Goal: Task Accomplishment & Management: Manage account settings

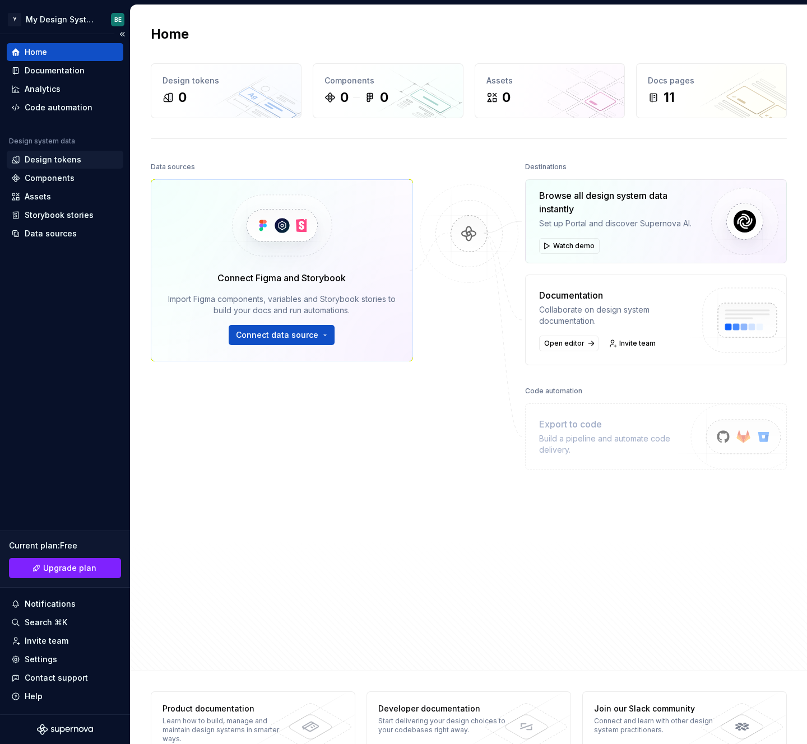
click at [53, 160] on div "Design tokens" at bounding box center [53, 159] width 57 height 11
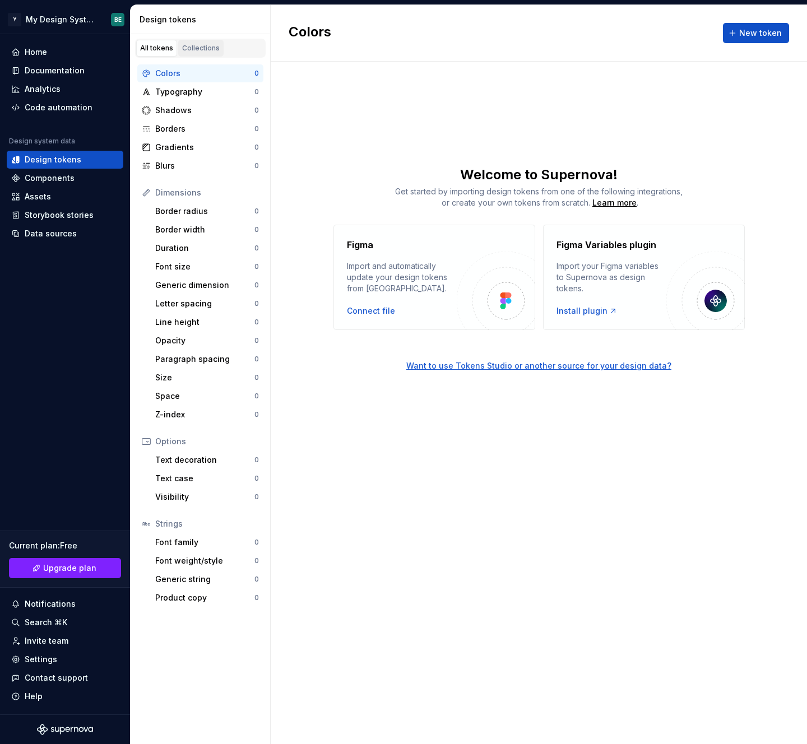
click at [205, 41] on link "Collections" at bounding box center [200, 48] width 45 height 17
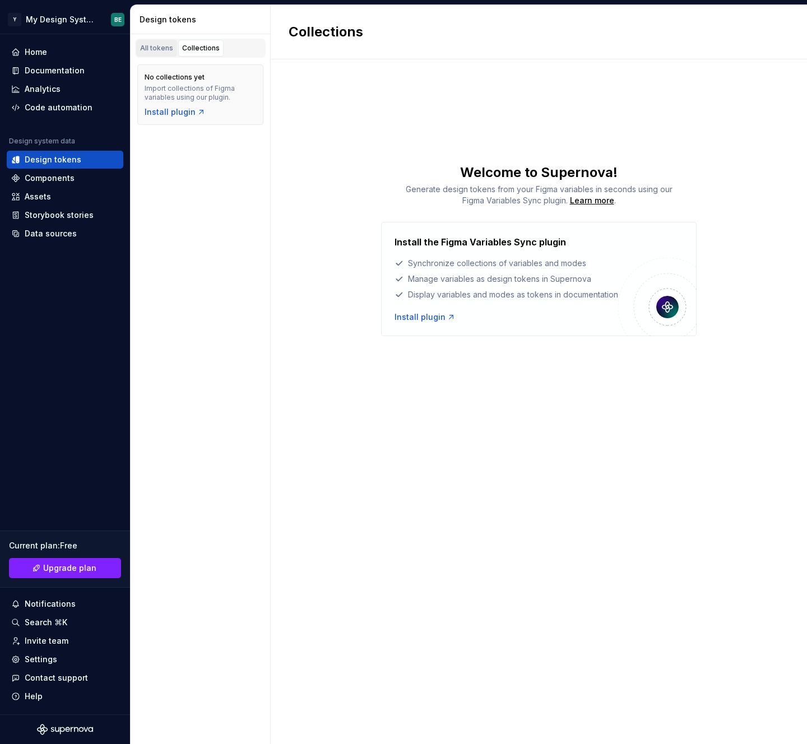
click at [161, 44] on div "All tokens" at bounding box center [156, 48] width 33 height 9
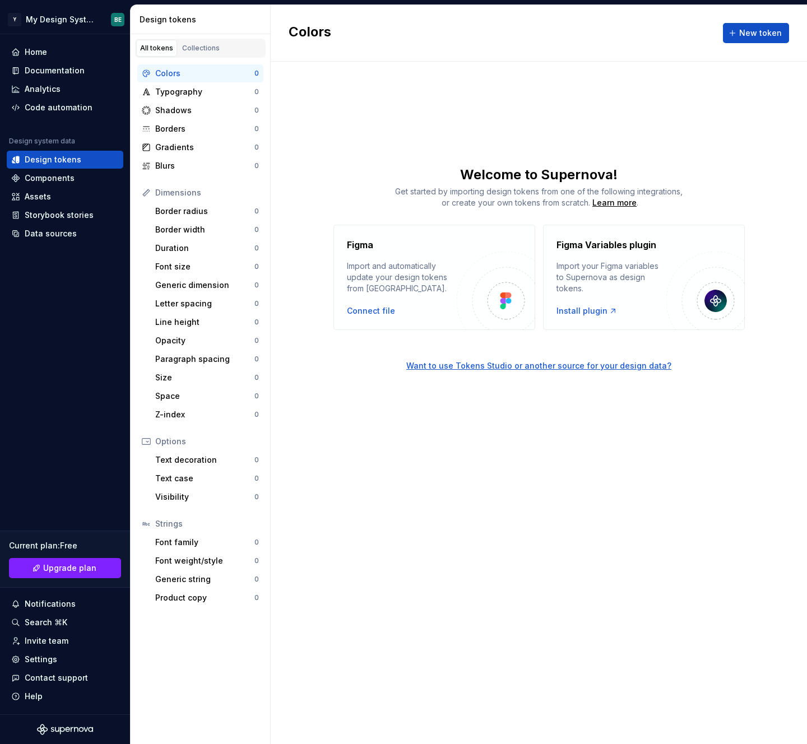
click at [197, 71] on div "Colors" at bounding box center [204, 73] width 99 height 11
click at [763, 35] on span "New token" at bounding box center [760, 32] width 43 height 11
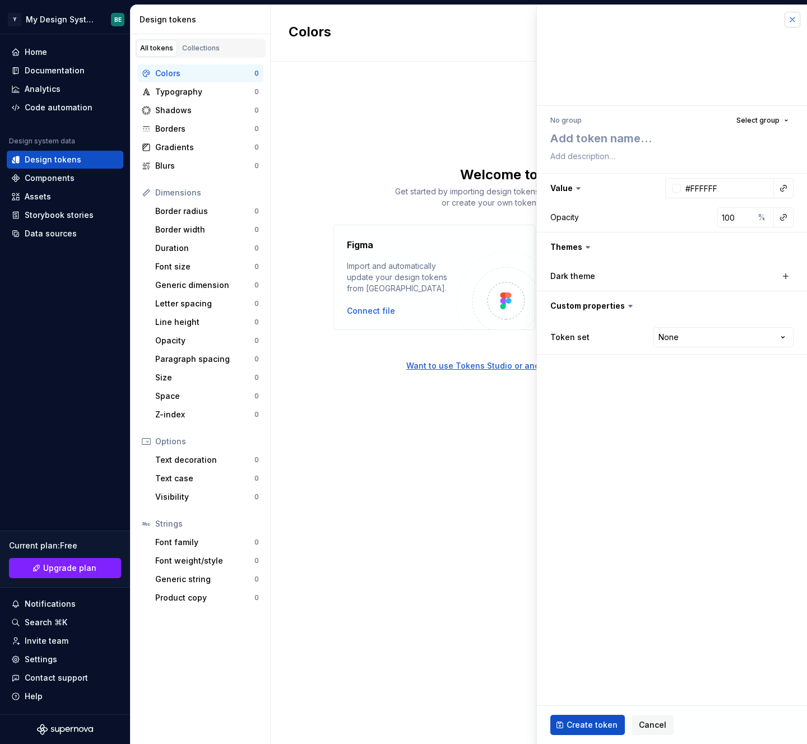
click at [791, 18] on button "button" at bounding box center [793, 20] width 16 height 16
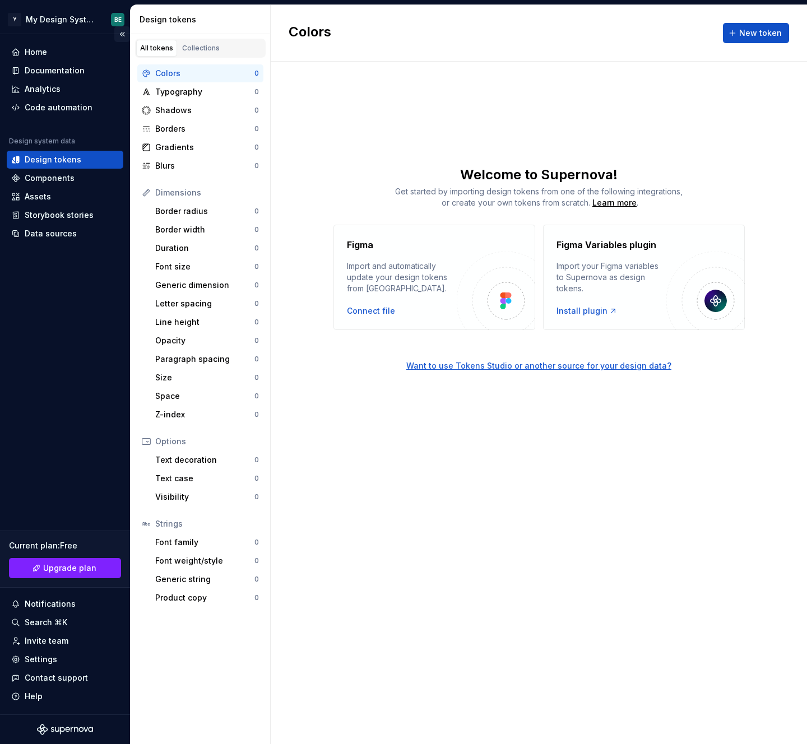
click at [120, 33] on button "Collapse sidebar" at bounding box center [122, 34] width 16 height 16
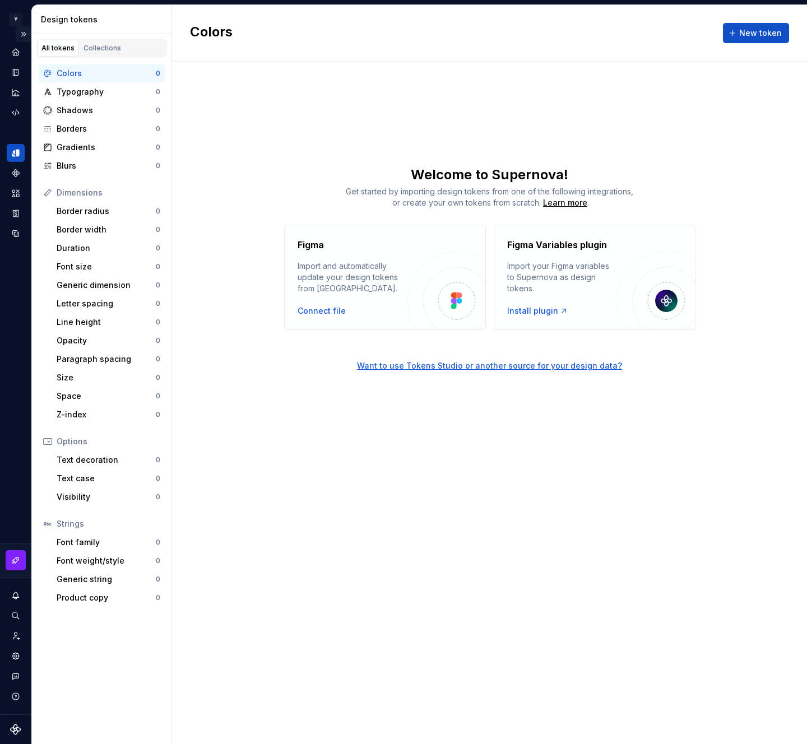
click at [26, 36] on button "Expand sidebar" at bounding box center [24, 34] width 16 height 16
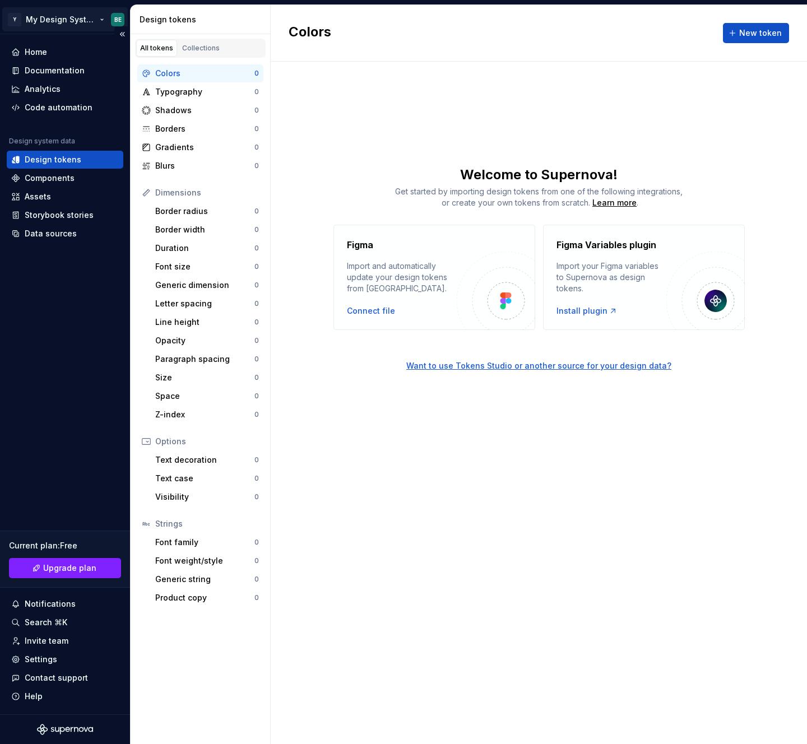
click at [50, 23] on html "Y My Design System BE Home Documentation Analytics Code automation Design syste…" at bounding box center [403, 372] width 807 height 744
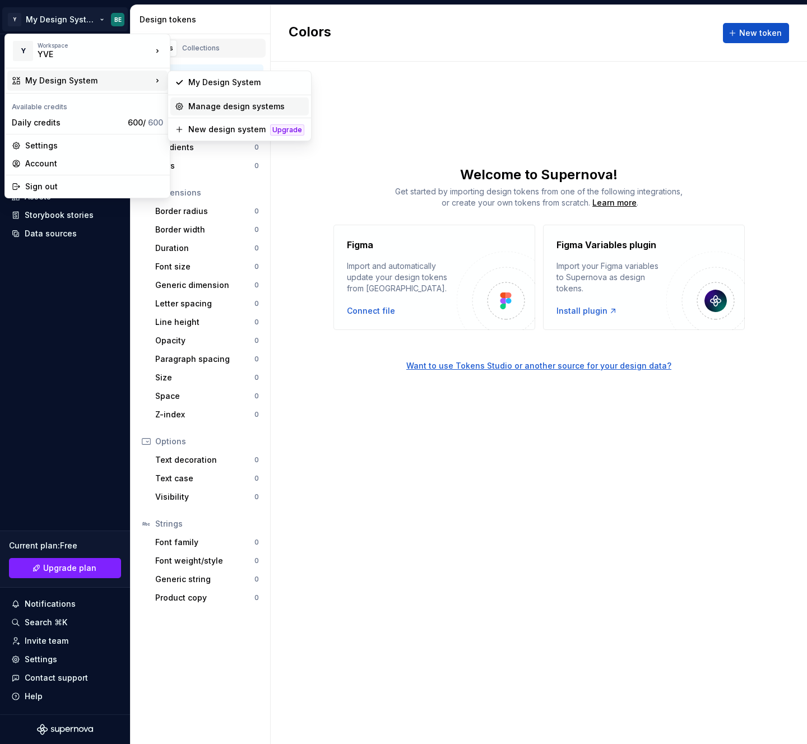
click at [239, 106] on div "Manage design systems" at bounding box center [246, 106] width 116 height 11
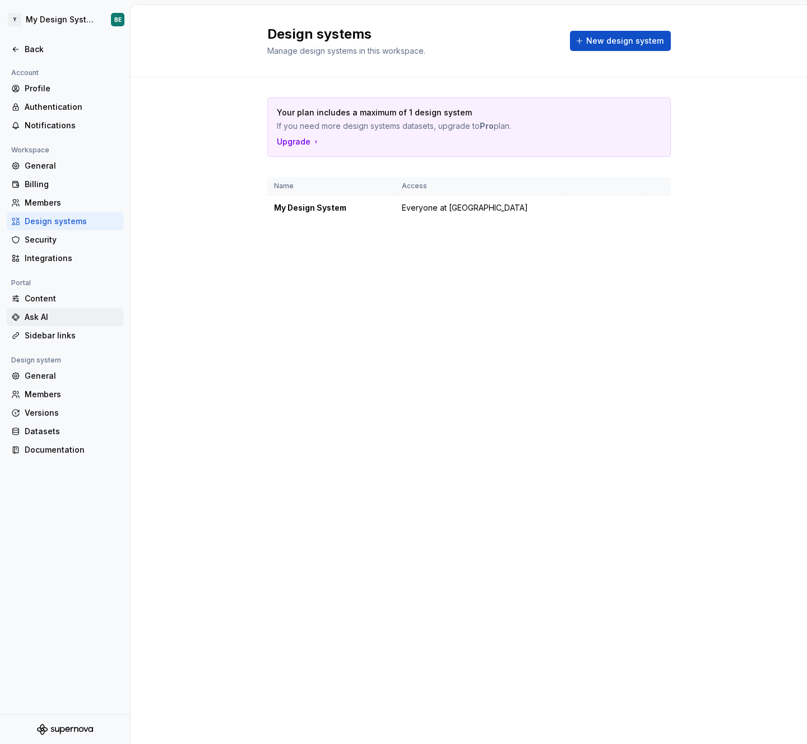
click at [34, 320] on div "Ask AI" at bounding box center [72, 317] width 94 height 11
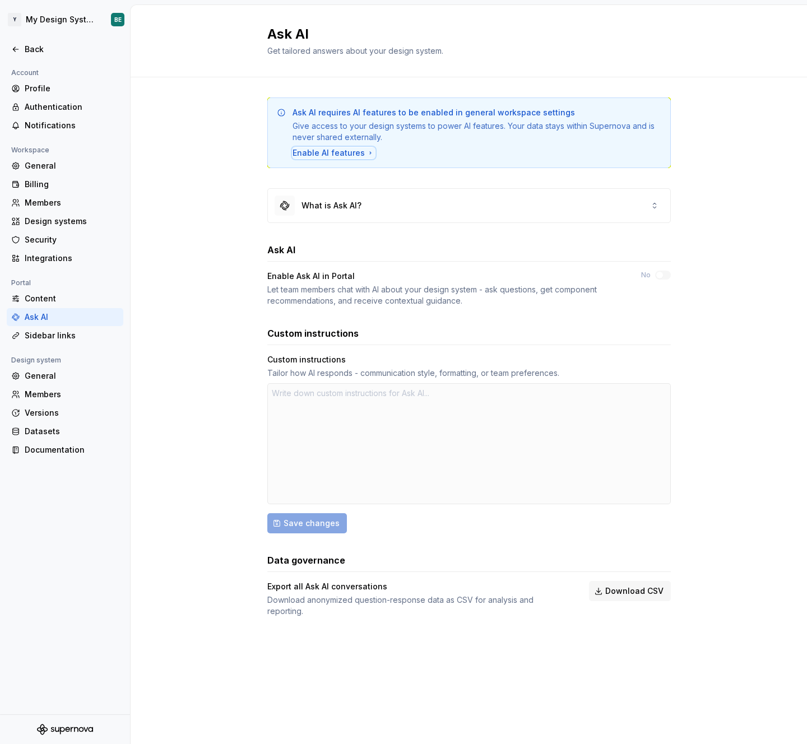
click at [304, 149] on div "Enable AI features" at bounding box center [334, 152] width 82 height 11
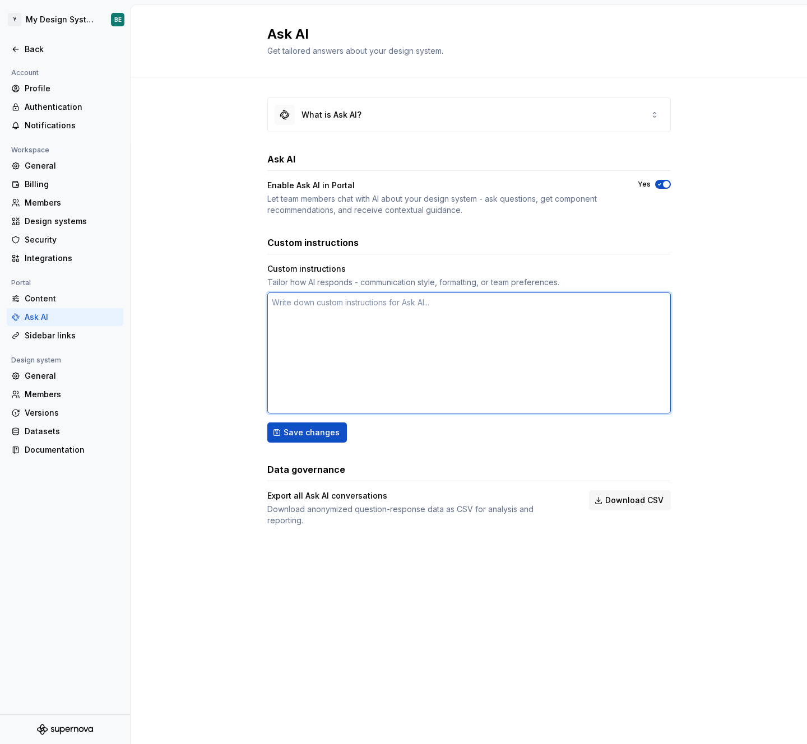
click at [352, 338] on textarea at bounding box center [468, 353] width 403 height 121
type textarea "*"
type textarea "C"
type textarea "*"
type textarea "Ca"
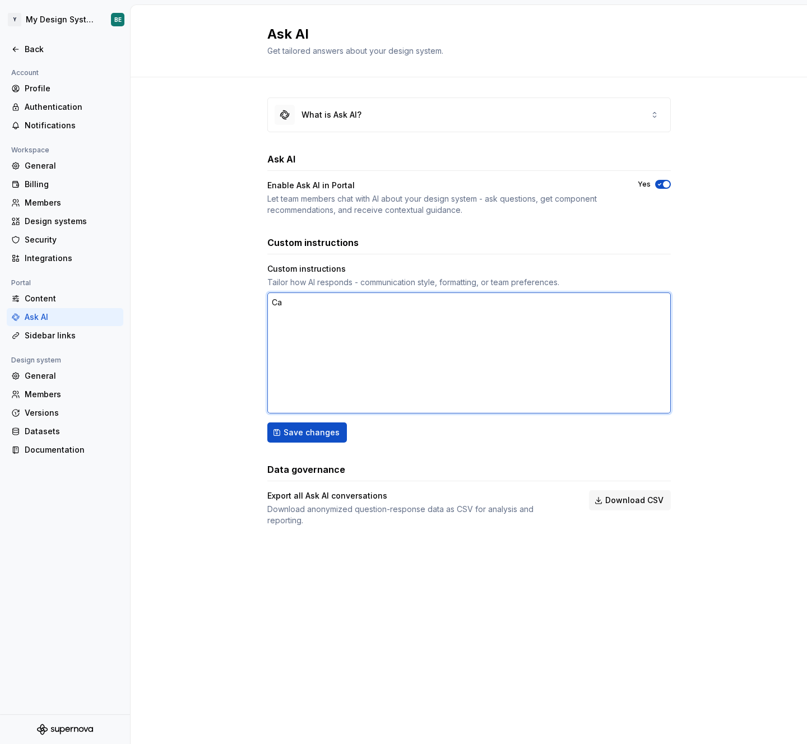
type textarea "*"
type textarea "Can"
type textarea "*"
type textarea "Can"
type textarea "*"
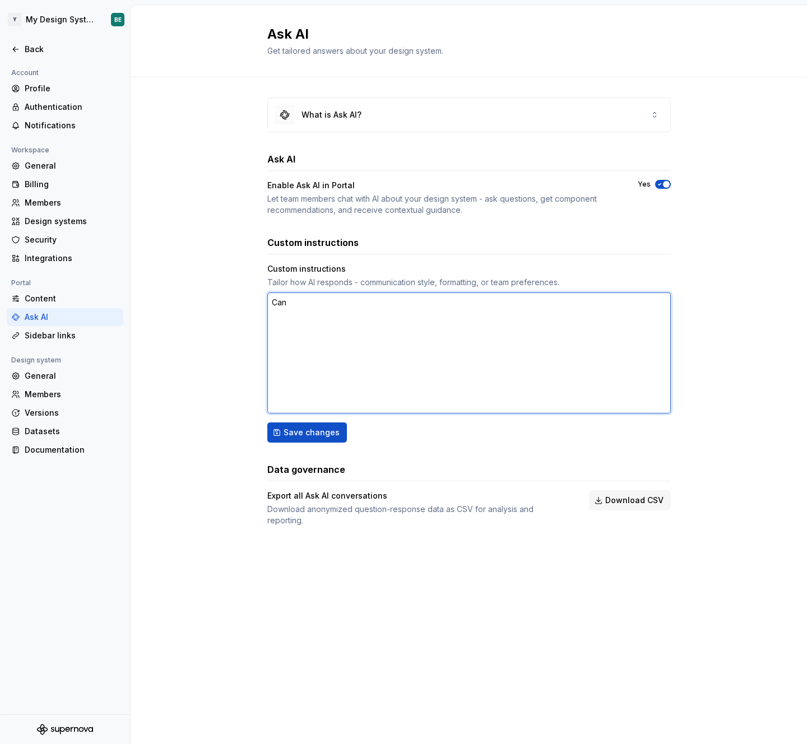
type textarea "Can d"
type textarea "*"
type textarea "Can du"
type textarea "*"
type textarea "Can du"
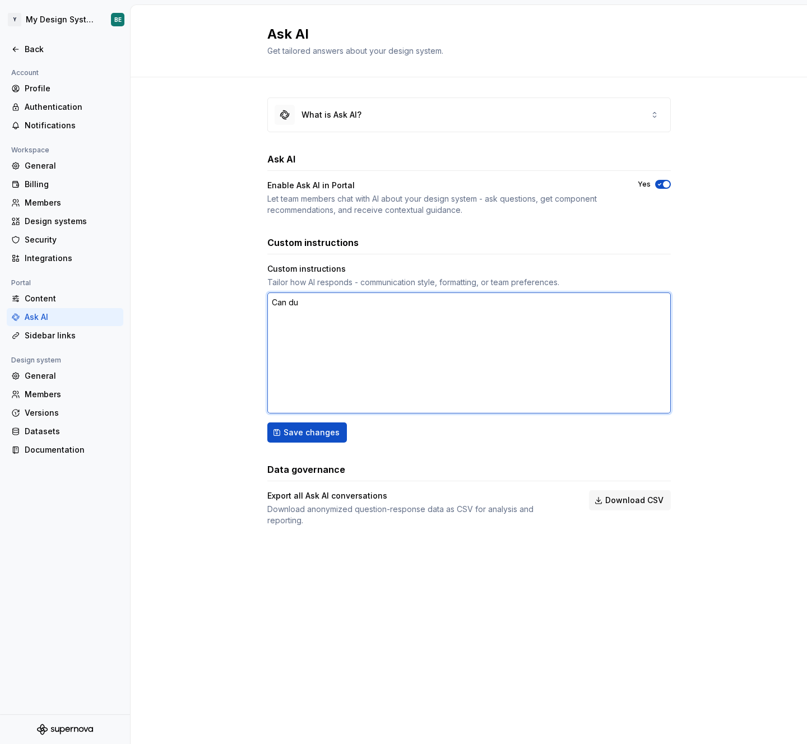
type textarea "*"
type textarea "Can du c"
type textarea "*"
type textarea "Can du cr"
type textarea "*"
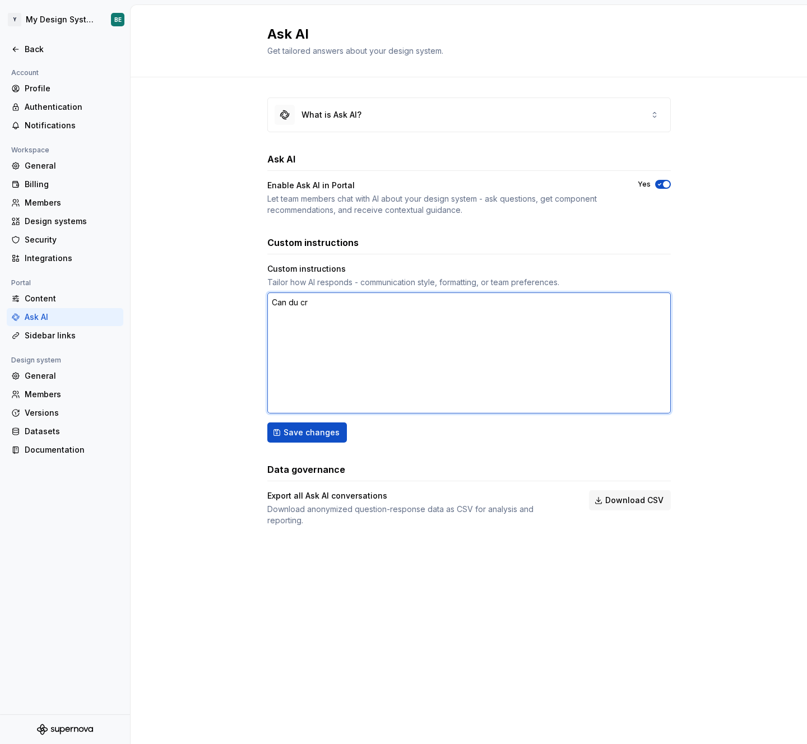
type textarea "Can du c"
type textarea "*"
type textarea "Can du"
type textarea "*"
type textarea "Can du"
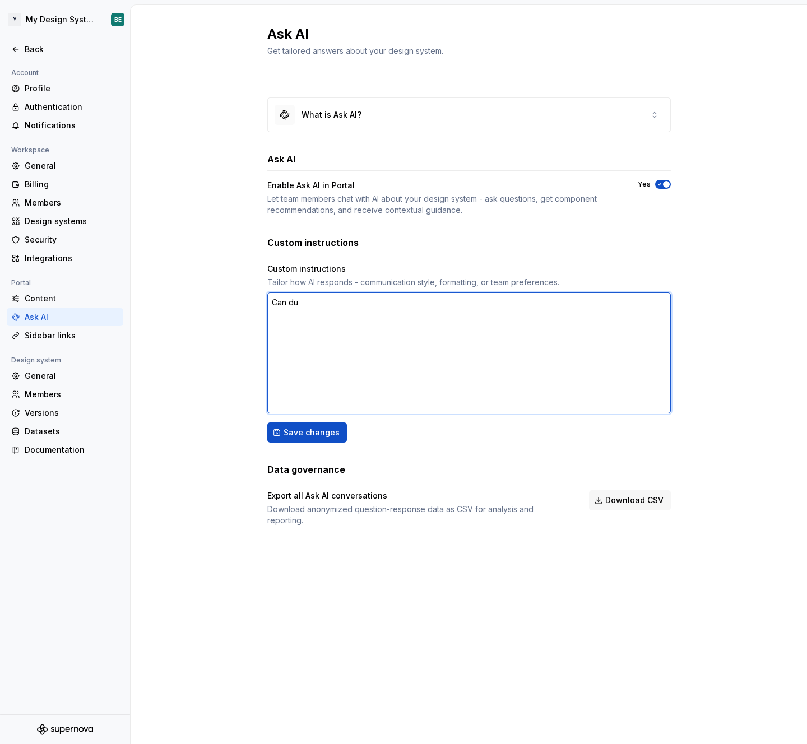
type textarea "*"
type textarea "Can d"
type textarea "*"
type textarea "Can"
type textarea "*"
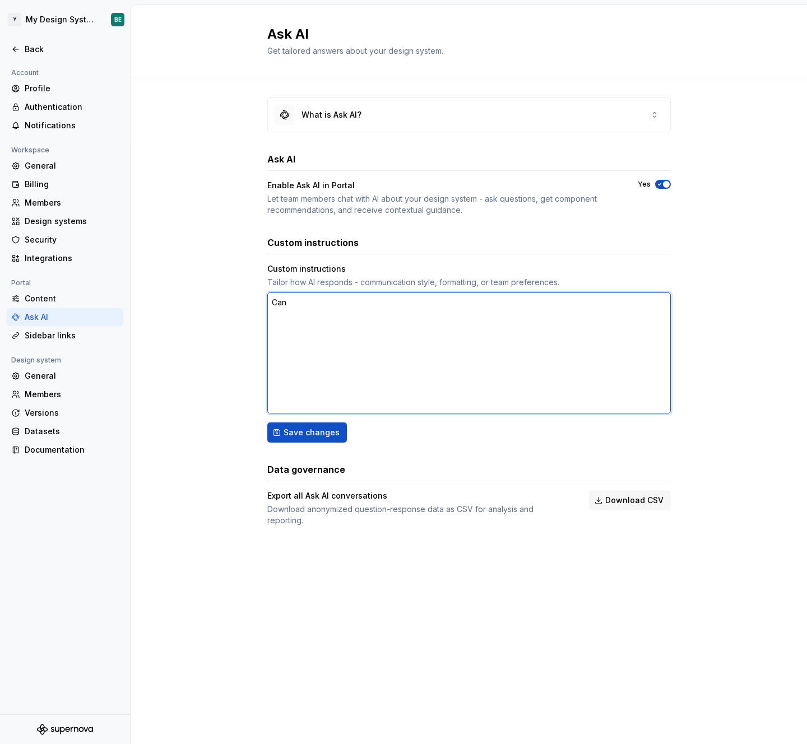
type textarea "Can y"
type textarea "*"
type textarea "Can yo"
type textarea "*"
type textarea "Can you"
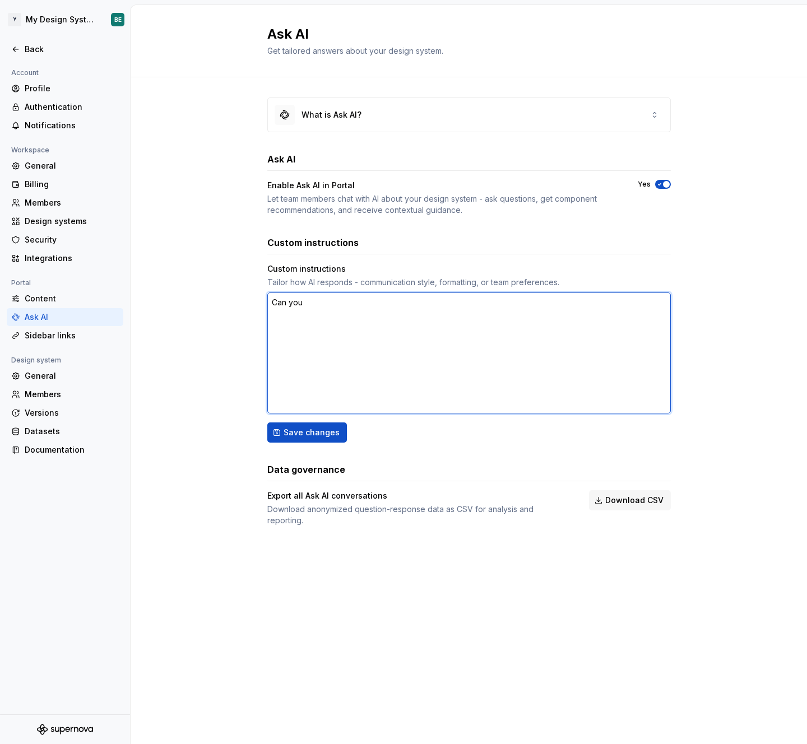
type textarea "*"
type textarea "Can you"
type textarea "*"
type textarea "Can you c"
type textarea "*"
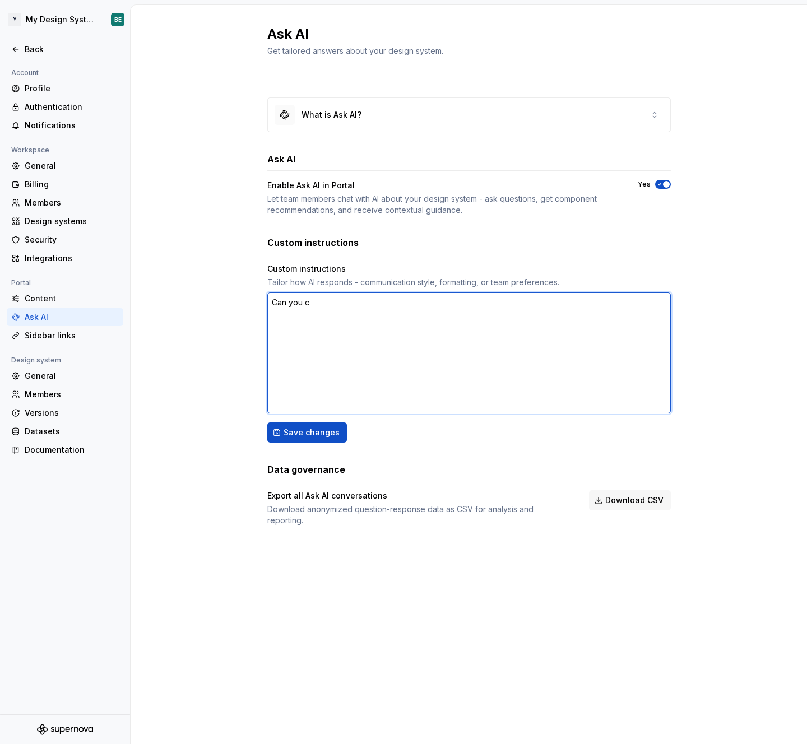
type textarea "Can you cr"
type textarea "*"
type textarea "Can you cre"
type textarea "*"
type textarea "Can you crea"
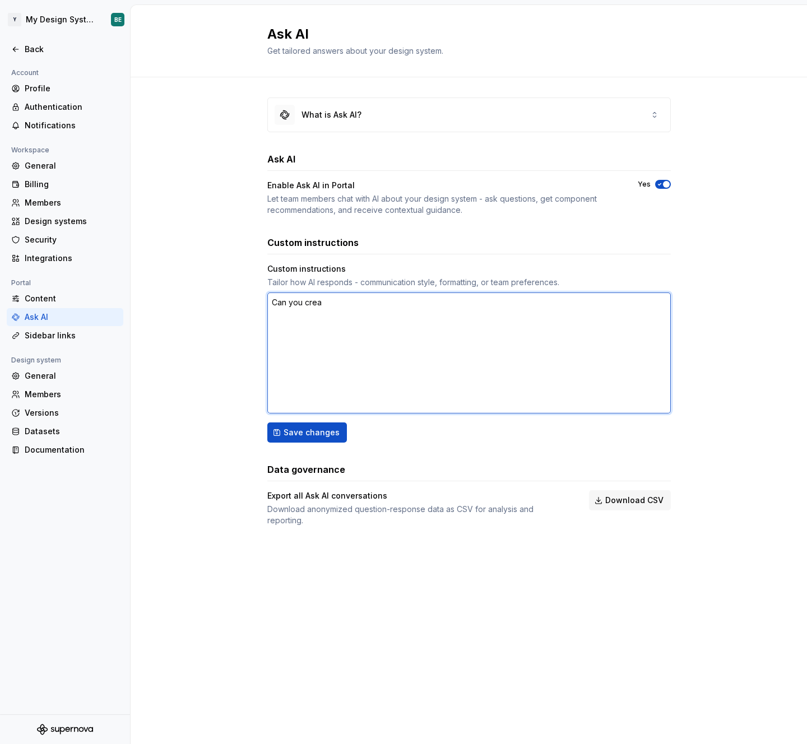
type textarea "*"
type textarea "Can you creat"
type textarea "*"
type textarea "Can you create"
type textarea "*"
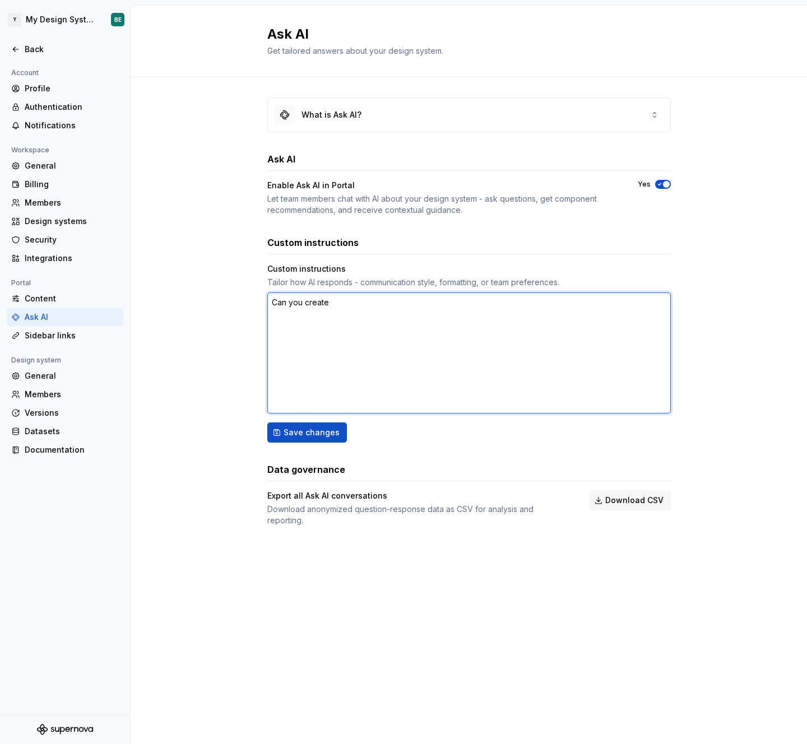
type textarea "Can you create"
type textarea "*"
type textarea "Can you create a"
type textarea "*"
type textarea "Can you create a"
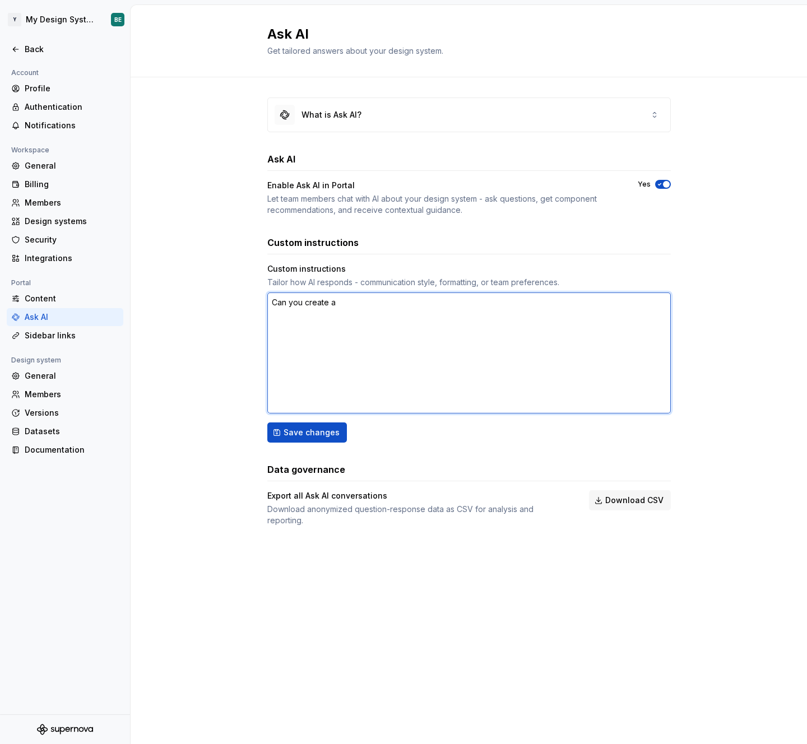
type textarea "*"
type textarea "Can you create a s"
type textarea "*"
type textarea "Can you create a sc"
type textarea "*"
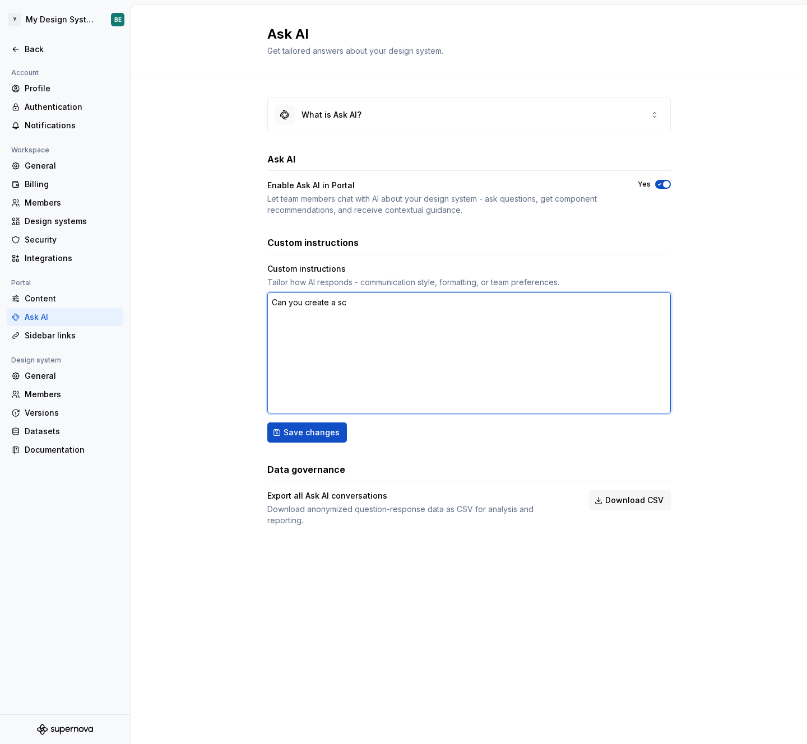
type textarea "Can you create a sca"
type textarea "*"
type textarea "Can you create a scaf"
type textarea "*"
type textarea "Can you create a [PERSON_NAME]"
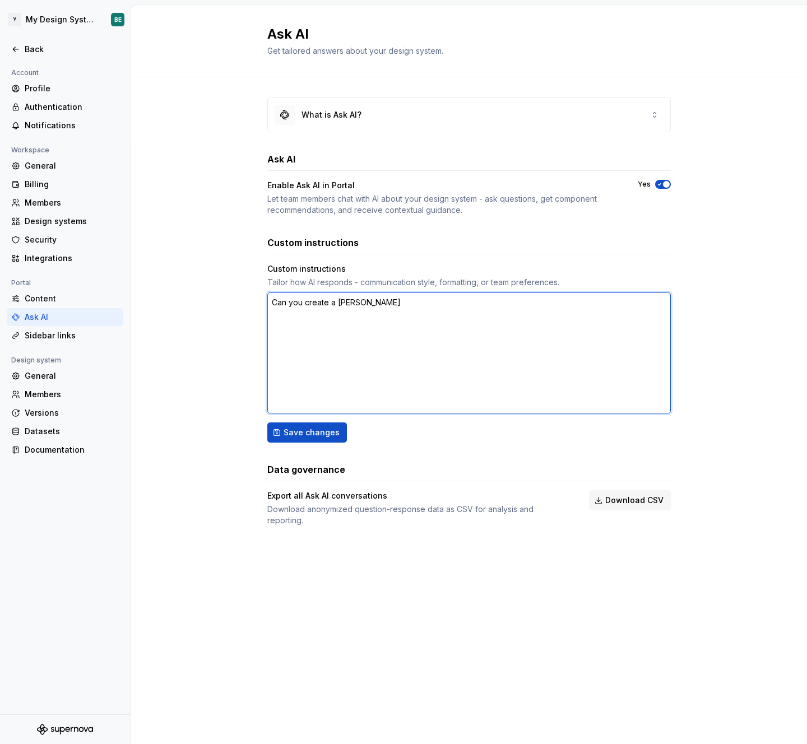
type textarea "*"
type textarea "Can you create a scaffo"
type textarea "*"
type textarea "Can you create a scaffol"
type textarea "*"
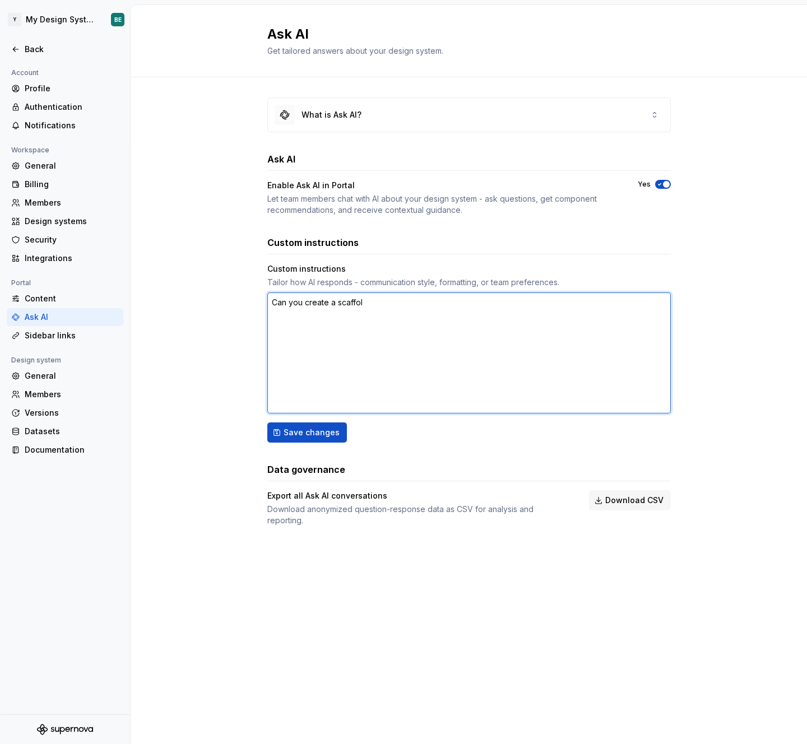
type textarea "Can you create a scaffold"
type textarea "*"
type textarea "Can you create a scaffold"
type textarea "*"
type textarea "Can you create a scaffold o"
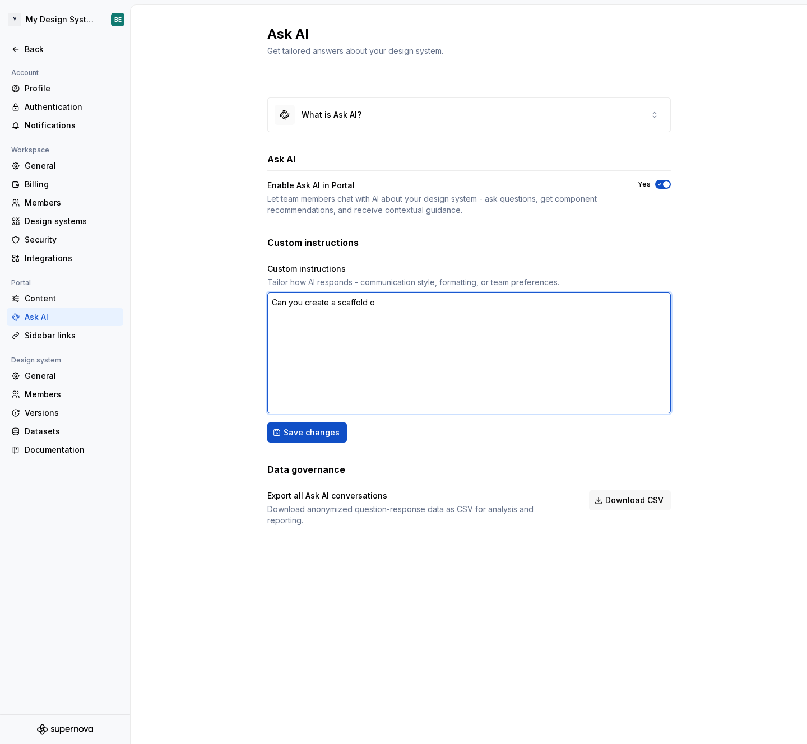
type textarea "*"
type textarea "Can you create a scaffold of"
type textarea "*"
type textarea "Can you create a scaffold of"
type textarea "*"
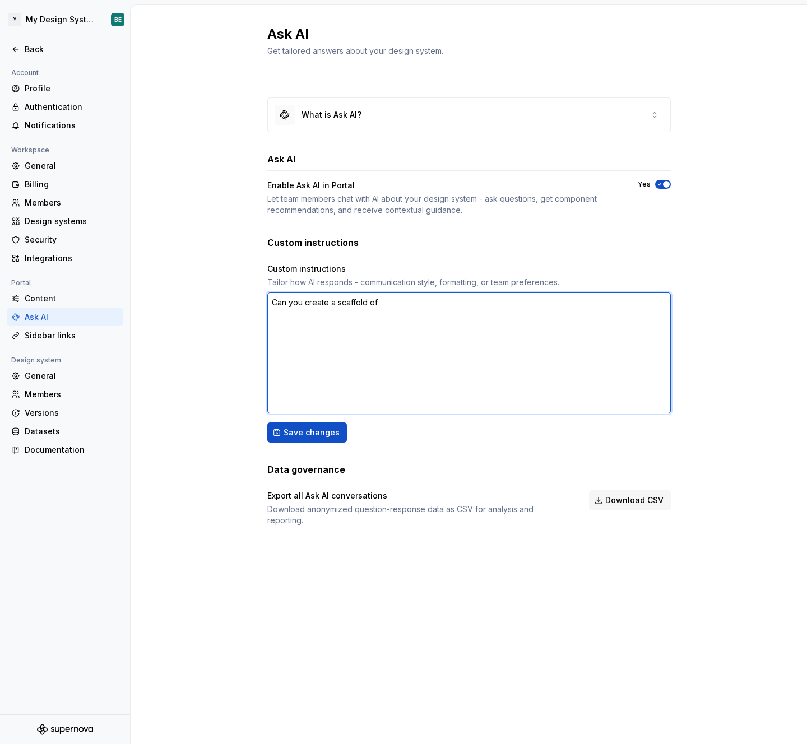
type textarea "Can you create a scaffold of t"
type textarea "*"
type textarea "Can you create a scaffold of to"
type textarea "*"
type textarea "Can you create a scaffold of tok"
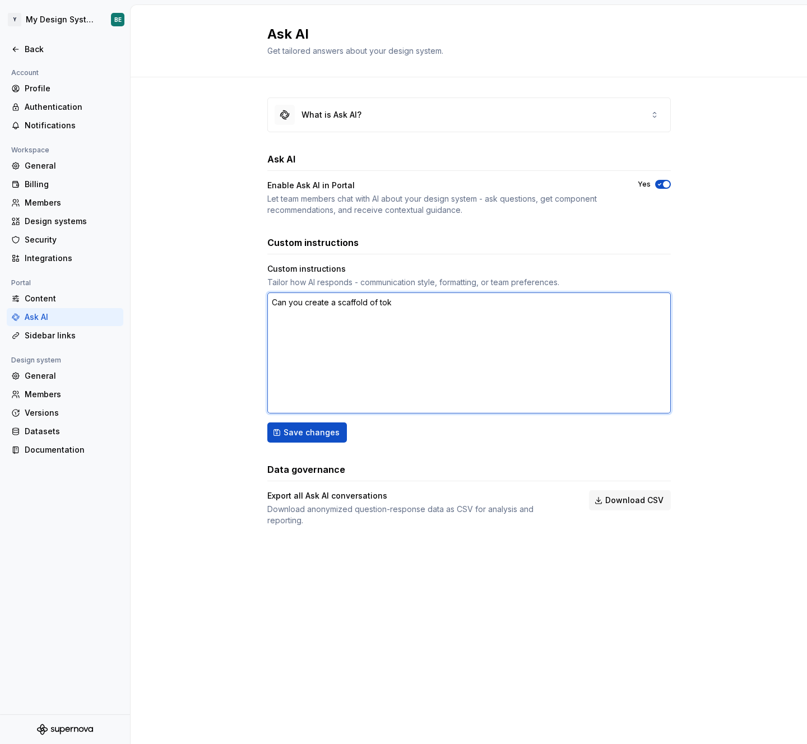
type textarea "*"
type textarea "Can you create a scaffold of toke"
type textarea "*"
type textarea "Can you create a scaffold of token"
type textarea "*"
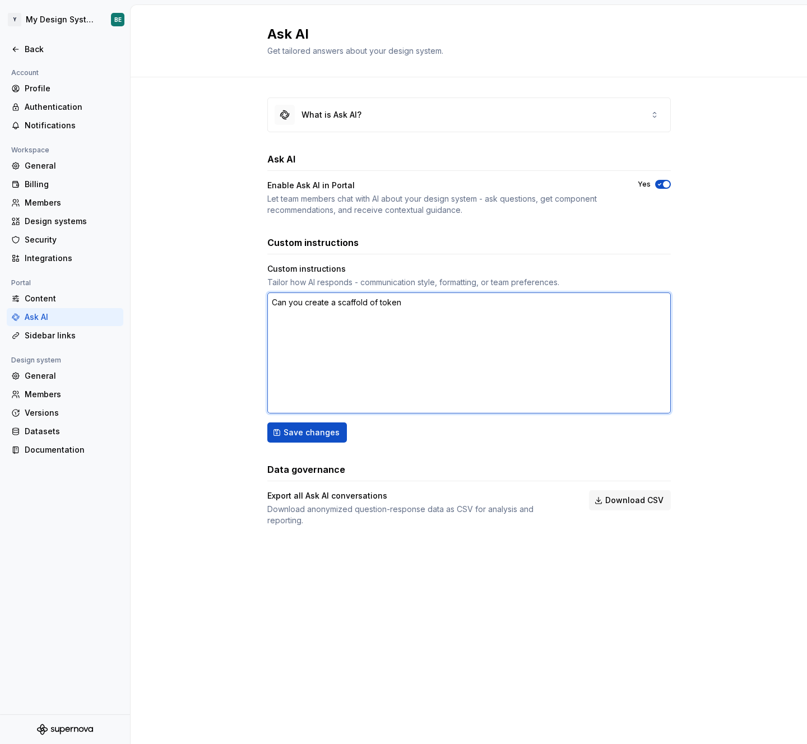
type textarea "Can you create a scaffold of tokens"
type textarea "*"
type textarea "Can you create a scaffold of tokens"
type textarea "*"
type textarea "Can you create a scaffold of tokens i"
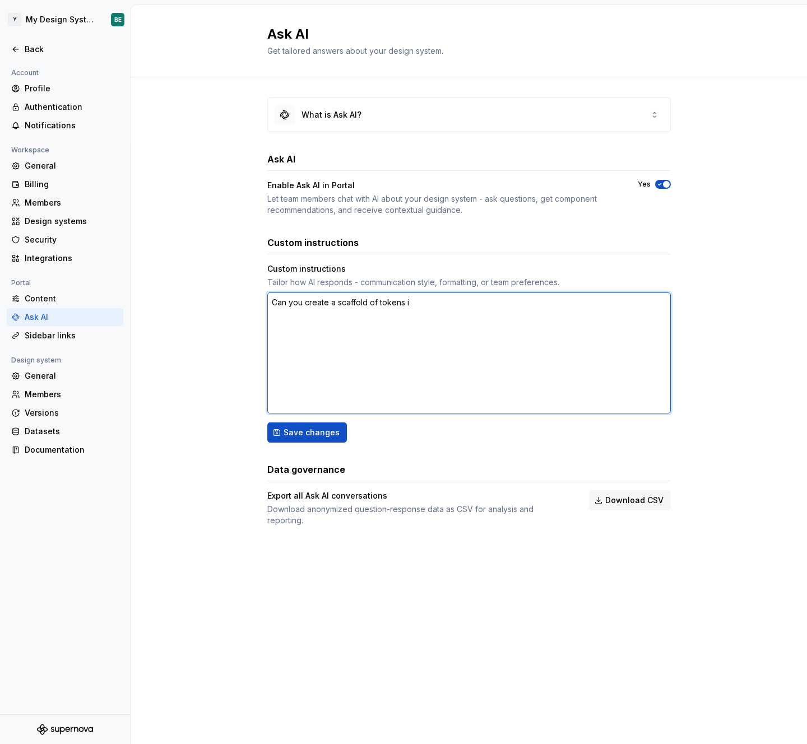
type textarea "*"
type textarea "Can you create a scaffold of tokens in"
type textarea "*"
type textarea "Can you create a scaffold of tokens in"
type textarea "*"
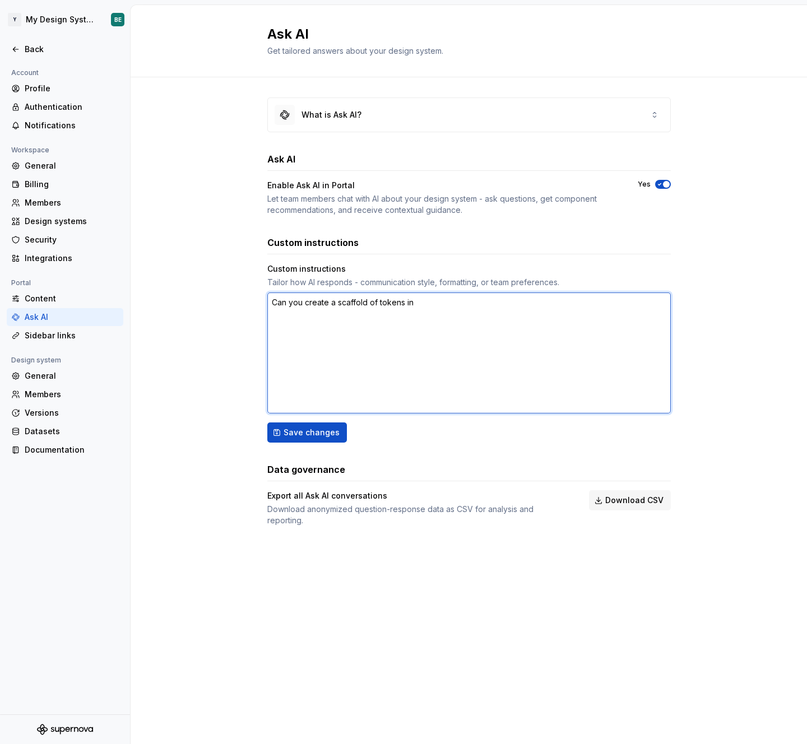
type textarea "Can you create a scaffold of tokens in a"
type textarea "*"
type textarea "Can you create a scaffold of tokens in a"
type textarea "*"
type textarea "Can you create a scaffold of tokens in a s"
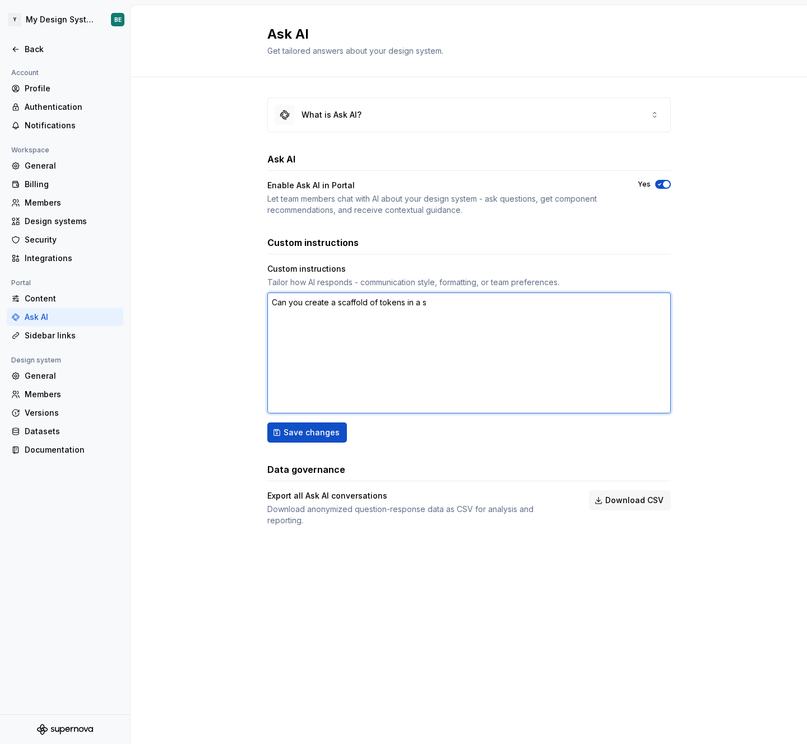
type textarea "*"
type textarea "Can you create a scaffold of tokens in a st"
type textarea "*"
type textarea "Can you create a scaffold of tokens in a str"
type textarea "*"
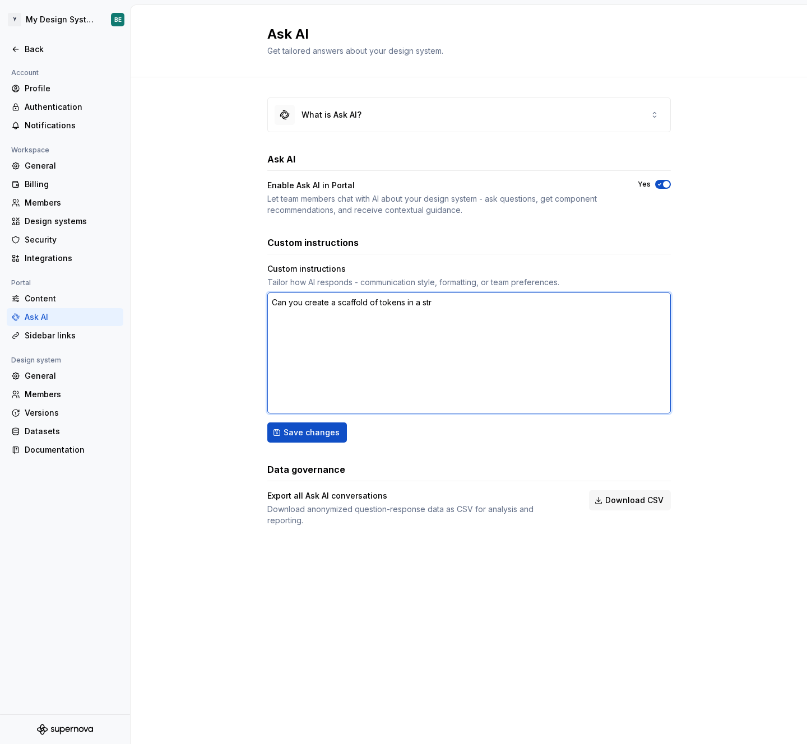
type textarea "Can you create a scaffold of tokens in a stru"
type textarea "*"
type textarea "Can you create a scaffold of tokens in a struc"
type textarea "*"
type textarea "Can you create a scaffold of tokens in a struct"
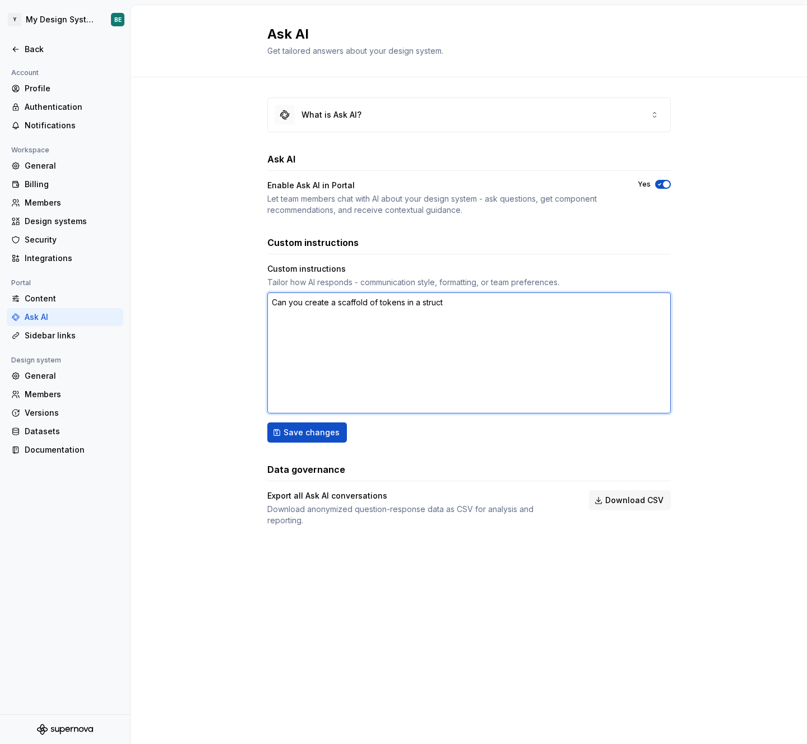
type textarea "*"
type textarea "Can you create a scaffold of tokens in a structur"
type textarea "*"
type textarea "Can you create a scaffold of tokens in a structure"
type textarea "*"
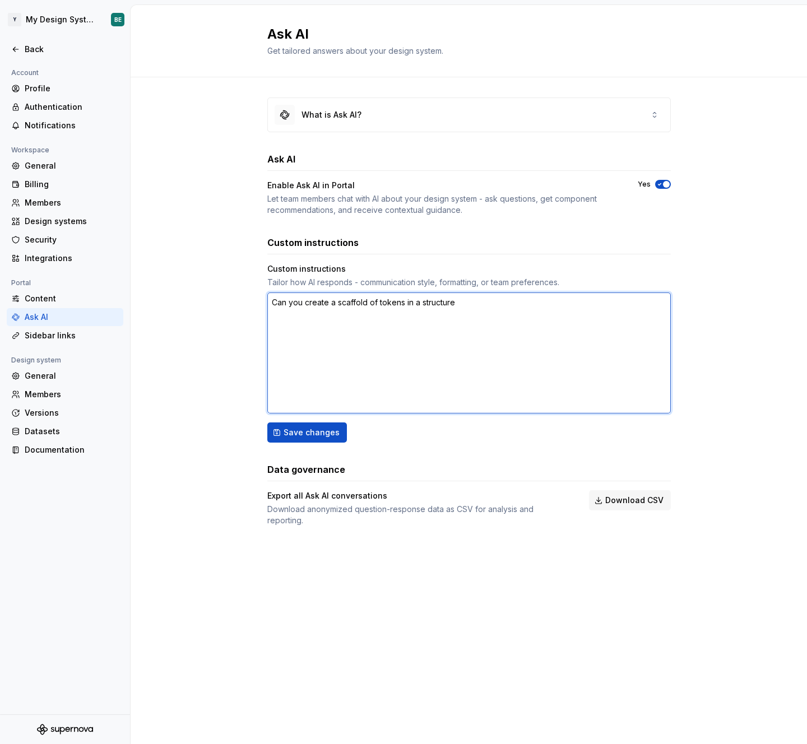
type textarea "Can you create a scaffold of tokens in a structure"
type textarea "*"
type textarea "Can you create a scaffold of tokens in a structure t"
type textarea "*"
type textarea "Can you create a scaffold of tokens in a structure th"
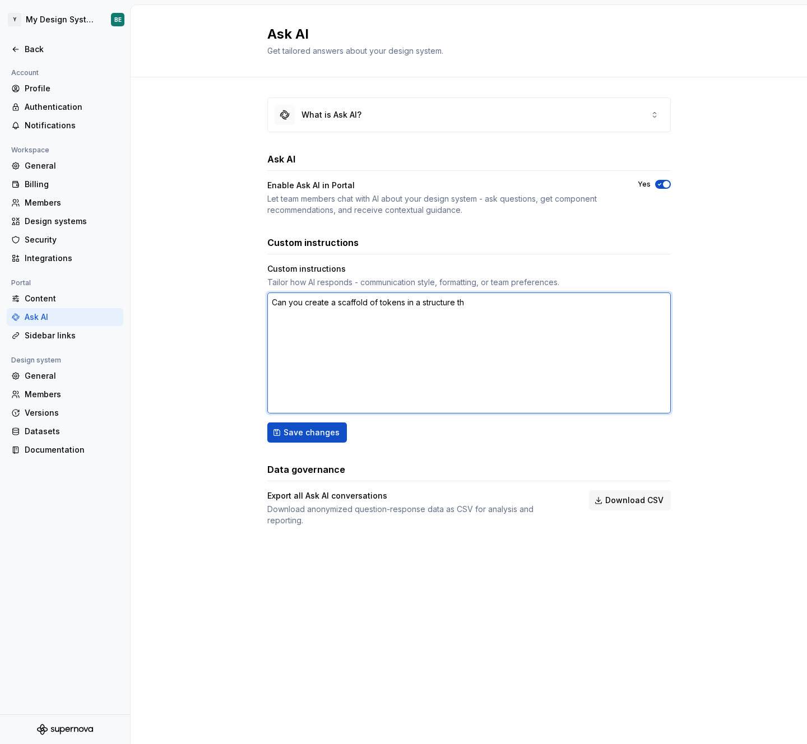
type textarea "*"
type textarea "Can you create a scaffold of tokens in a structure tha"
type textarea "*"
type textarea "Can you create a scaffold of tokens in a structure that"
type textarea "*"
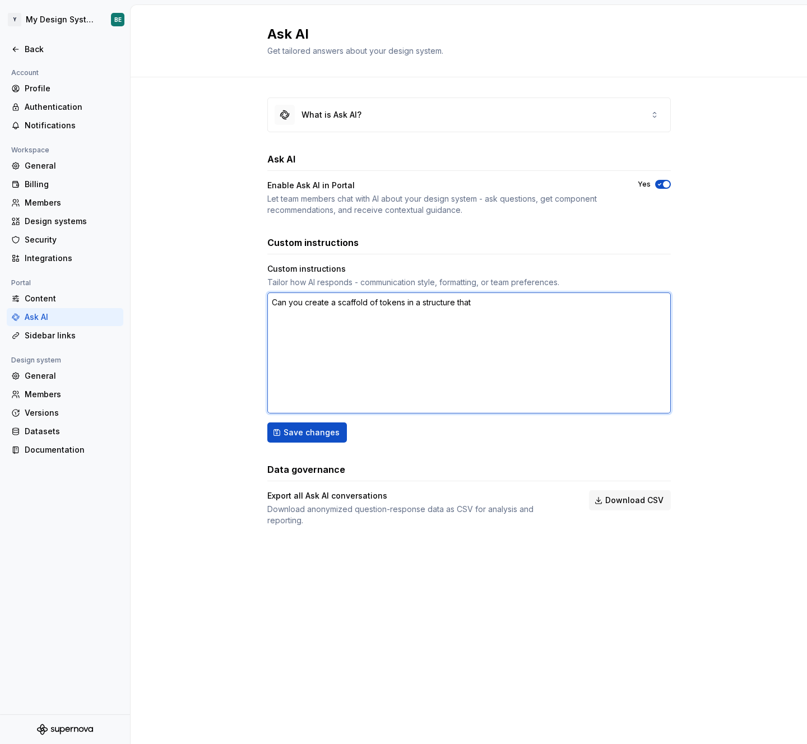
type textarea "Can you create a scaffold of tokens in a structure that"
type textarea "*"
type textarea "Can you create a scaffold of tokens in a structure that m"
type textarea "*"
type textarea "Can you create a scaffold of tokens in a structure that ma"
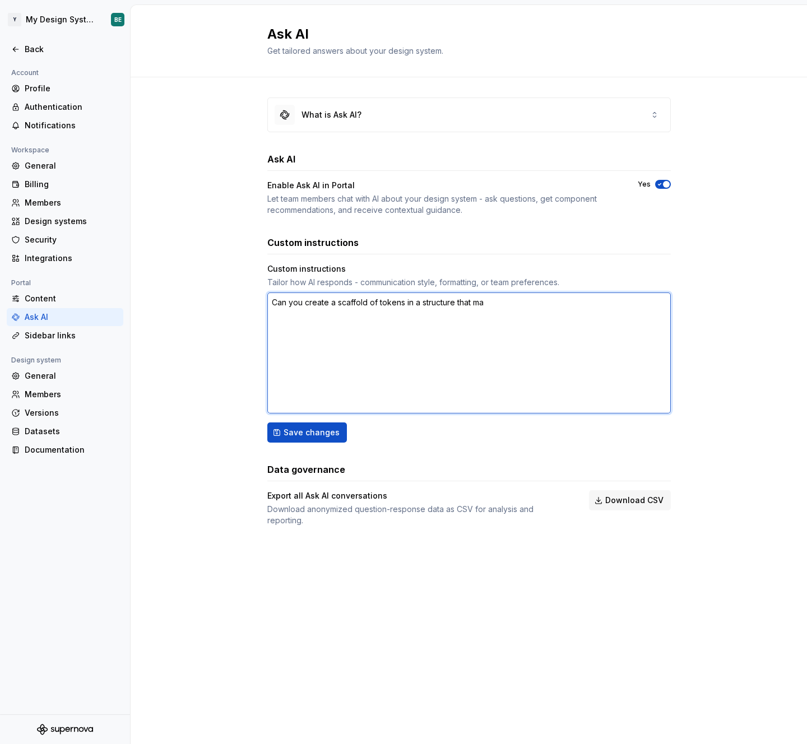
type textarea "*"
type textarea "Can you create a scaffold of tokens in a structure that mak"
type textarea "*"
type textarea "Can you create a scaffold of tokens in a structure that make"
type textarea "*"
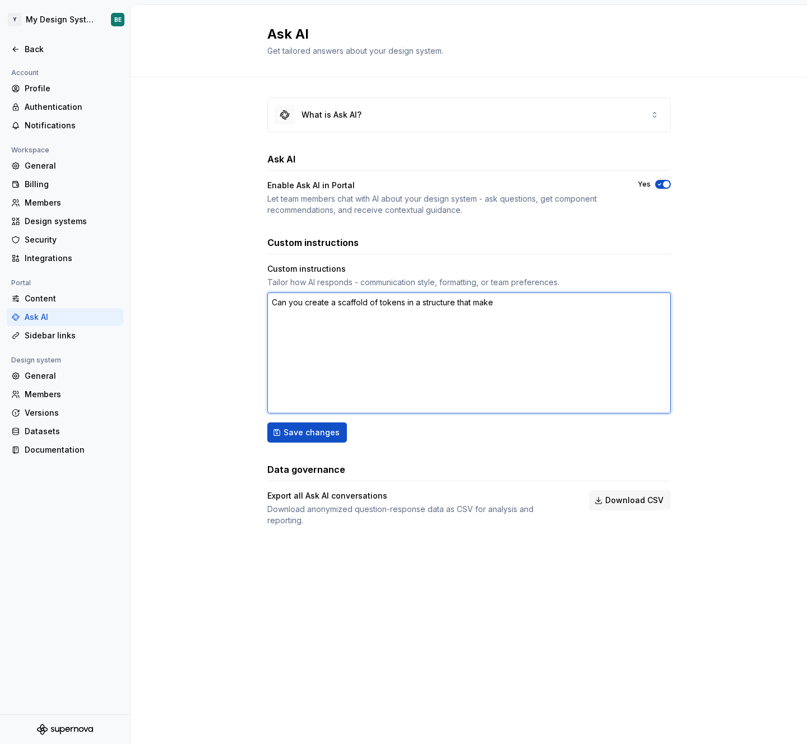
type textarea "Can you create a scaffold of tokens in a structure that makes"
type textarea "*"
type textarea "Can you create a scaffold of tokens in a structure that makes"
type textarea "*"
type textarea "Can you create a scaffold of tokens in a structure that makes s"
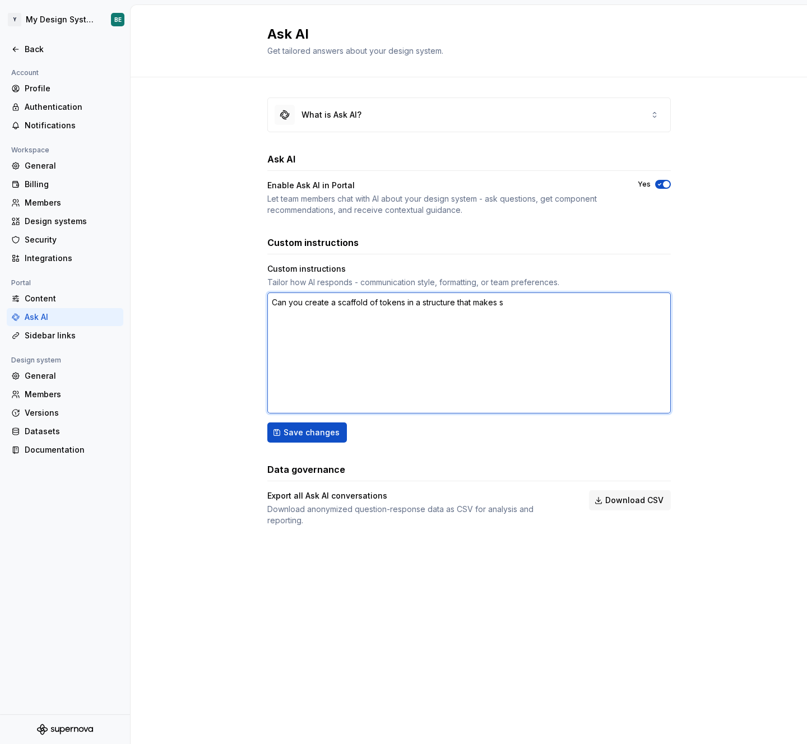
type textarea "*"
type textarea "Can you create a scaffold of tokens in a structure that makes se"
type textarea "*"
type textarea "Can you create a scaffold of tokens in a structure that makes sen"
type textarea "*"
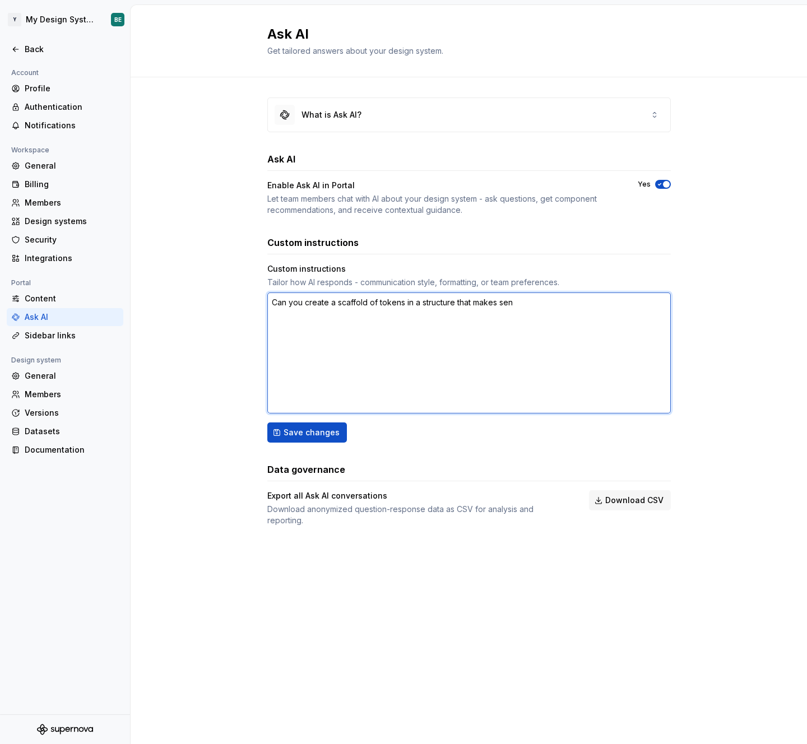
type textarea "Can you create a scaffold of tokens in a structure that makes sens"
type textarea "*"
type textarea "Can you create a scaffold of tokens in a structure that makes sense"
type textarea "*"
type textarea "Can you create a scaffold of tokens in a structure that makes sense?"
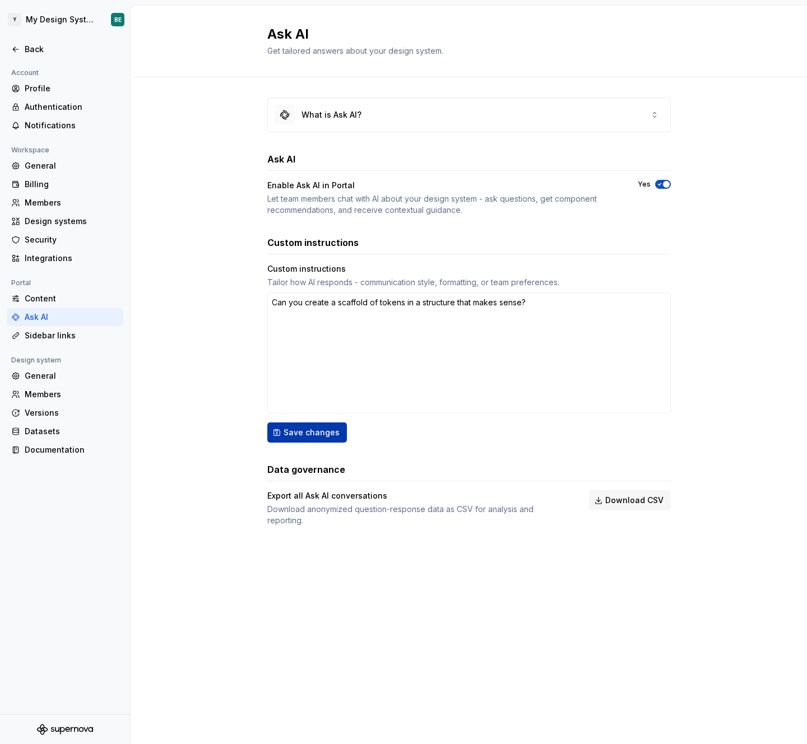
click at [325, 427] on span "Save changes" at bounding box center [312, 432] width 56 height 11
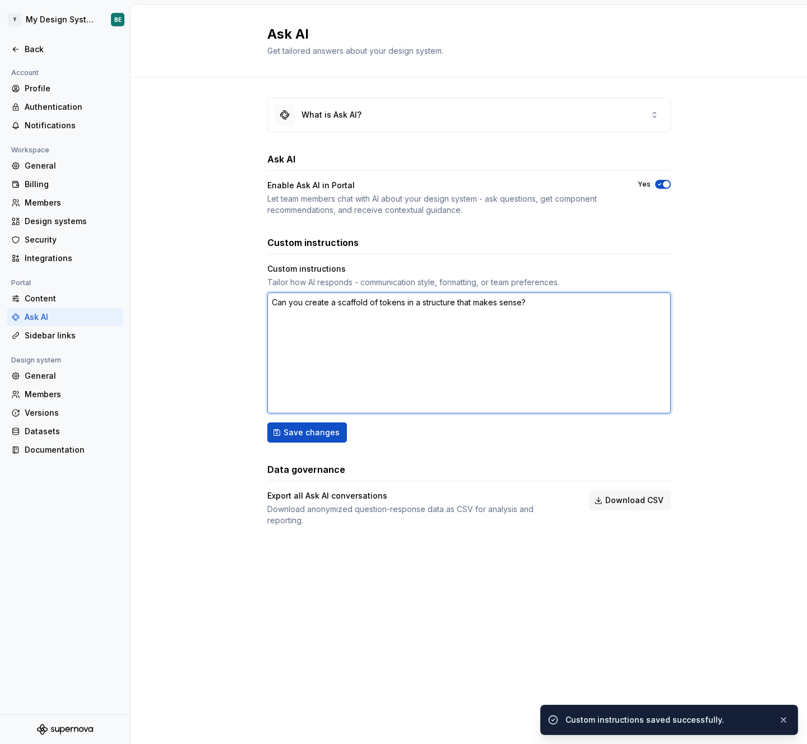
click at [467, 324] on textarea "Can you create a scaffold of tokens in a structure that makes sense?" at bounding box center [468, 353] width 403 height 121
type textarea "*"
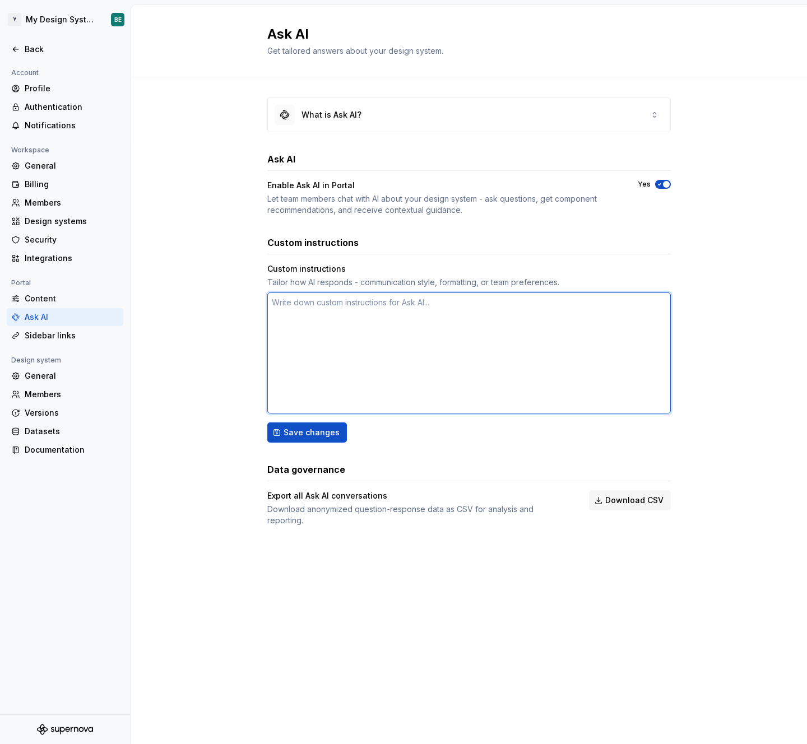
type textarea "*"
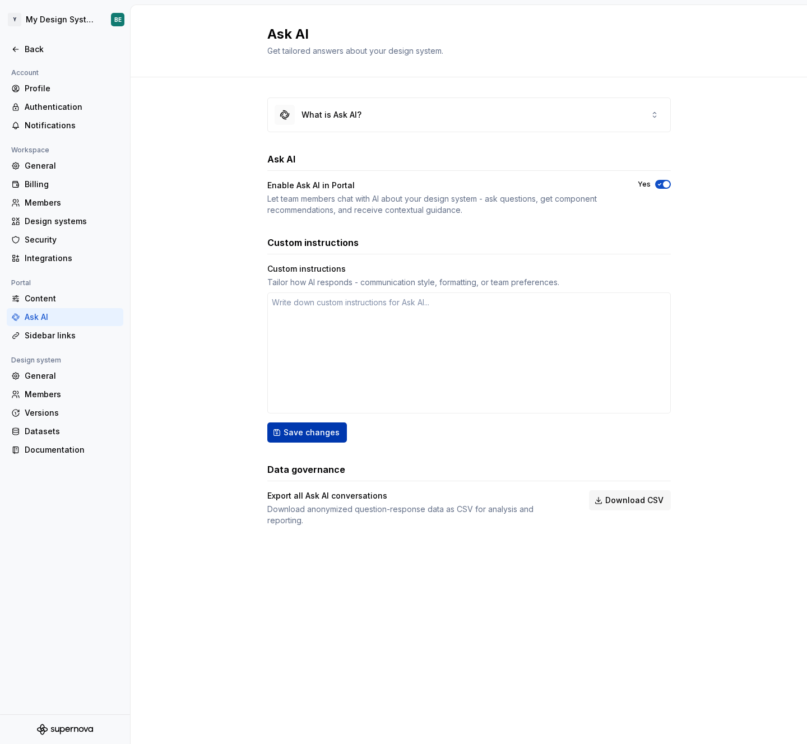
click at [322, 429] on span "Save changes" at bounding box center [312, 432] width 56 height 11
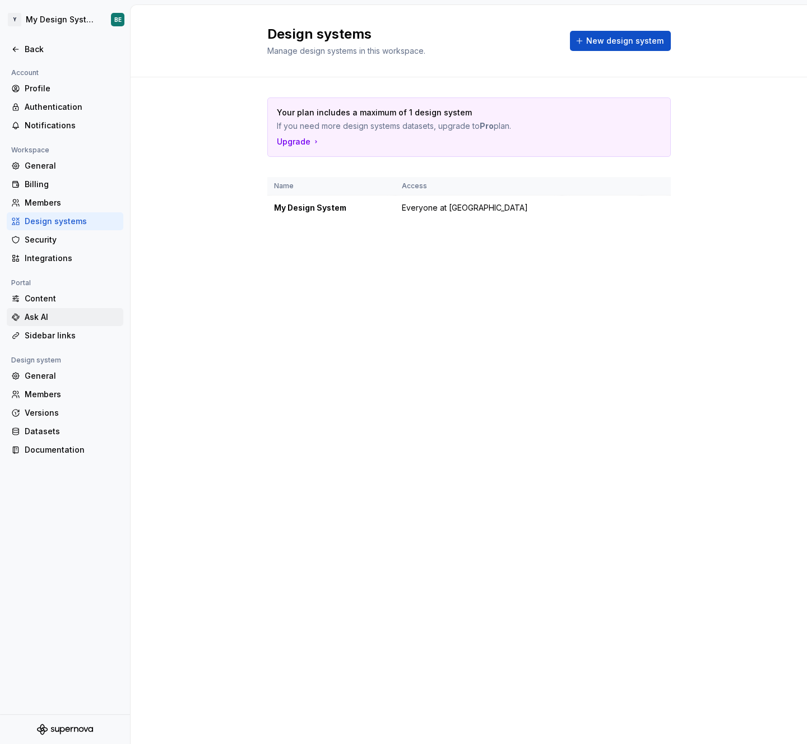
click at [45, 321] on div "Ask AI" at bounding box center [72, 317] width 94 height 11
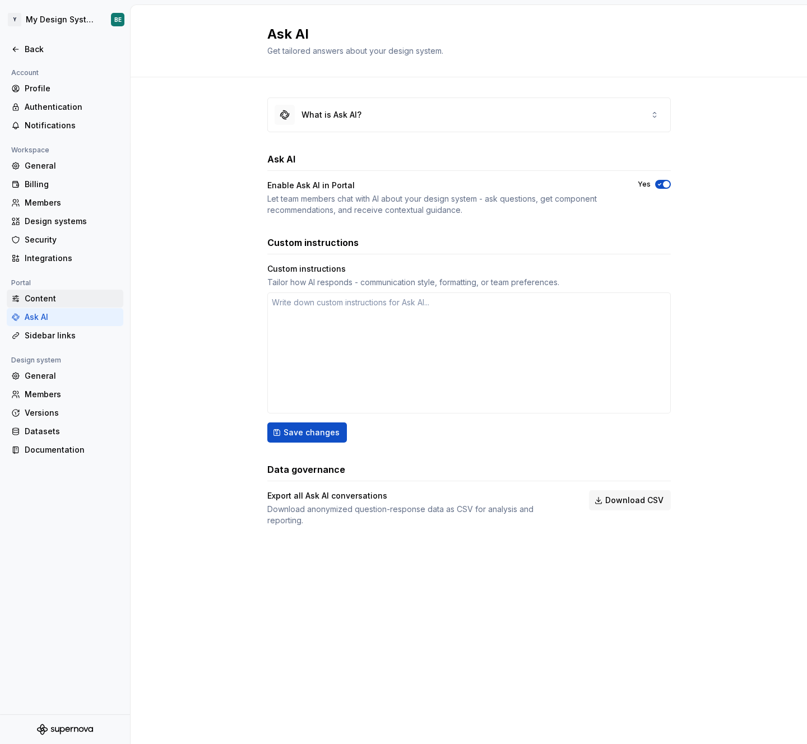
click at [63, 305] on div "Content" at bounding box center [65, 299] width 117 height 18
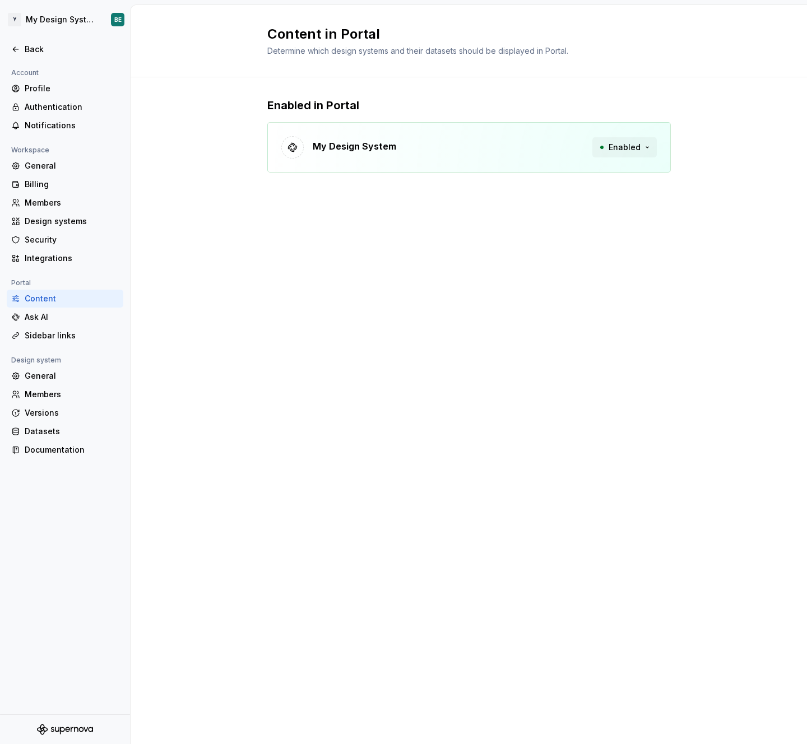
click at [639, 148] on span "Enabled" at bounding box center [625, 147] width 32 height 11
click at [91, 415] on div "Versions" at bounding box center [72, 412] width 94 height 11
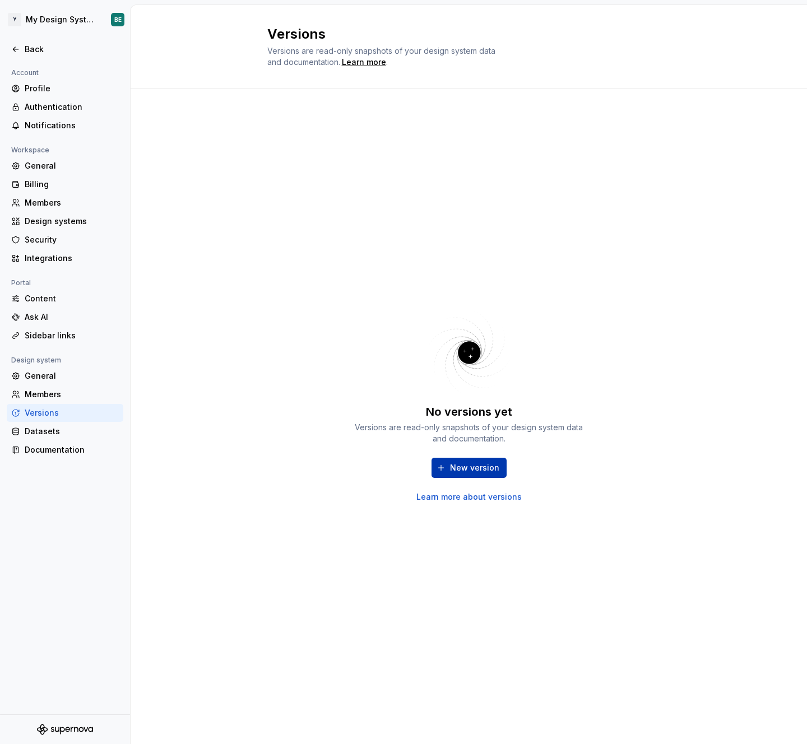
click at [476, 466] on span "New version" at bounding box center [474, 467] width 49 height 11
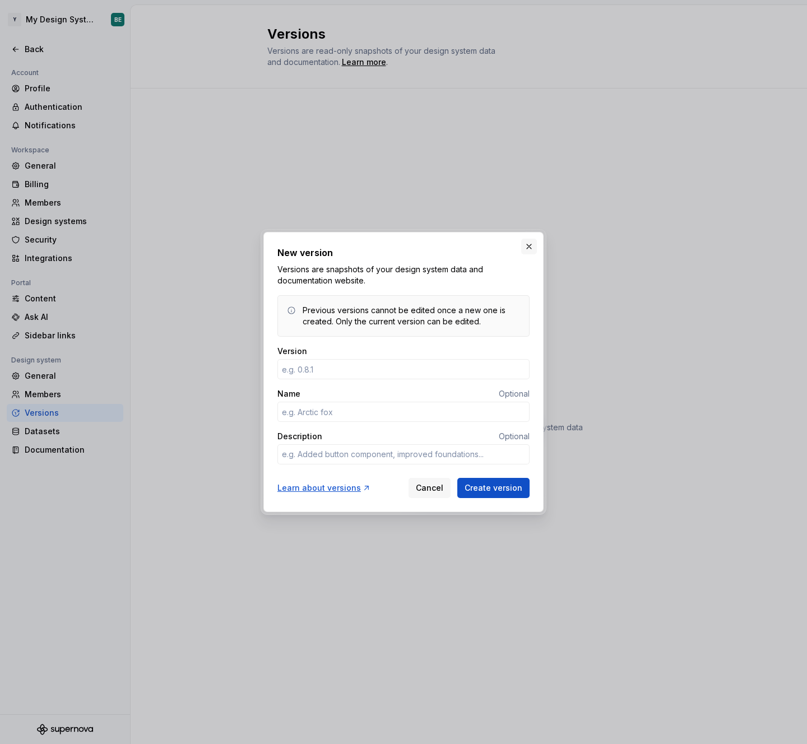
type textarea "*"
click at [534, 246] on button "button" at bounding box center [529, 247] width 16 height 16
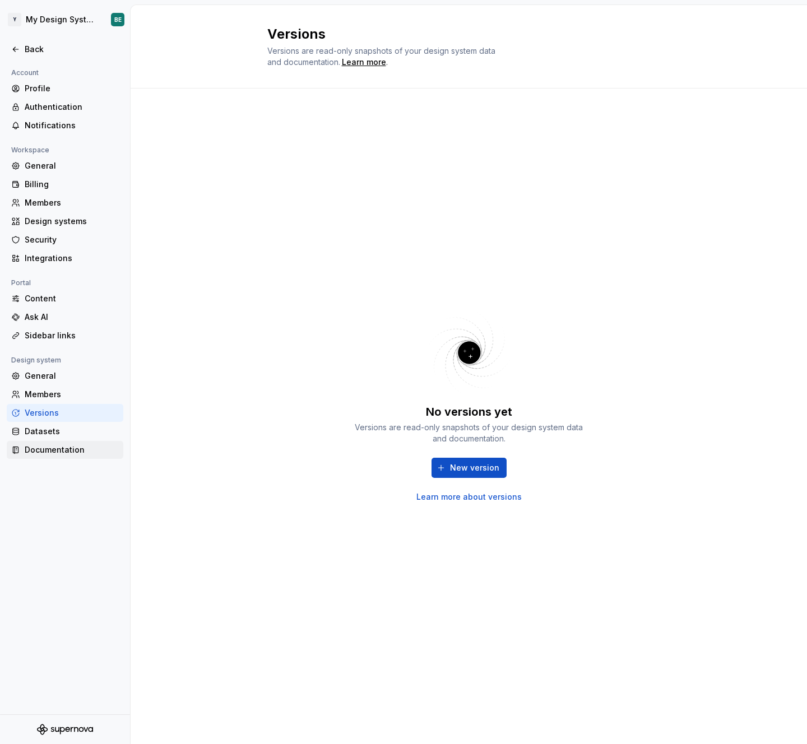
click at [50, 444] on div "Documentation" at bounding box center [72, 449] width 94 height 11
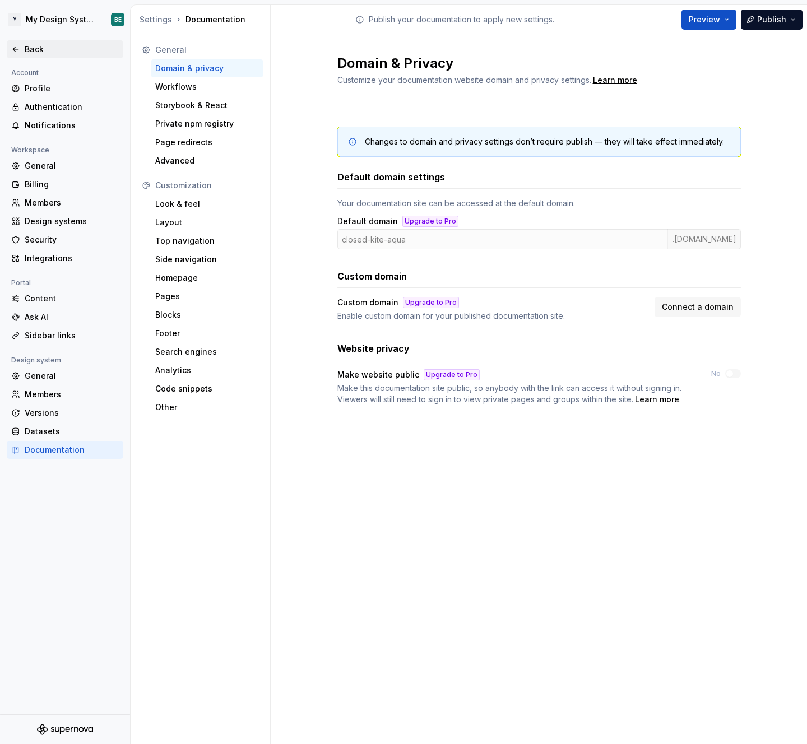
click at [27, 51] on div "Back" at bounding box center [72, 49] width 94 height 11
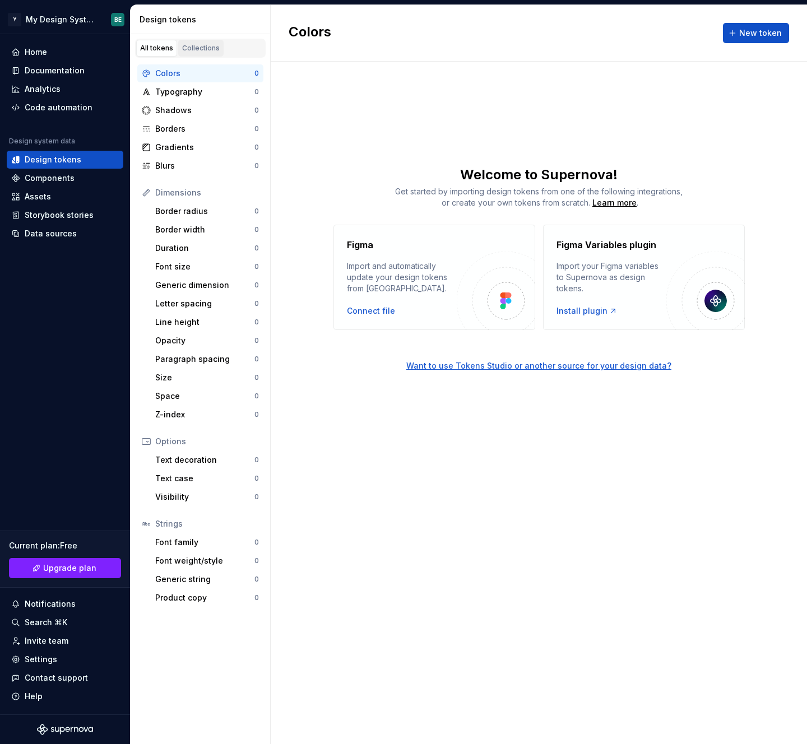
click at [191, 49] on div "Collections" at bounding box center [201, 48] width 38 height 9
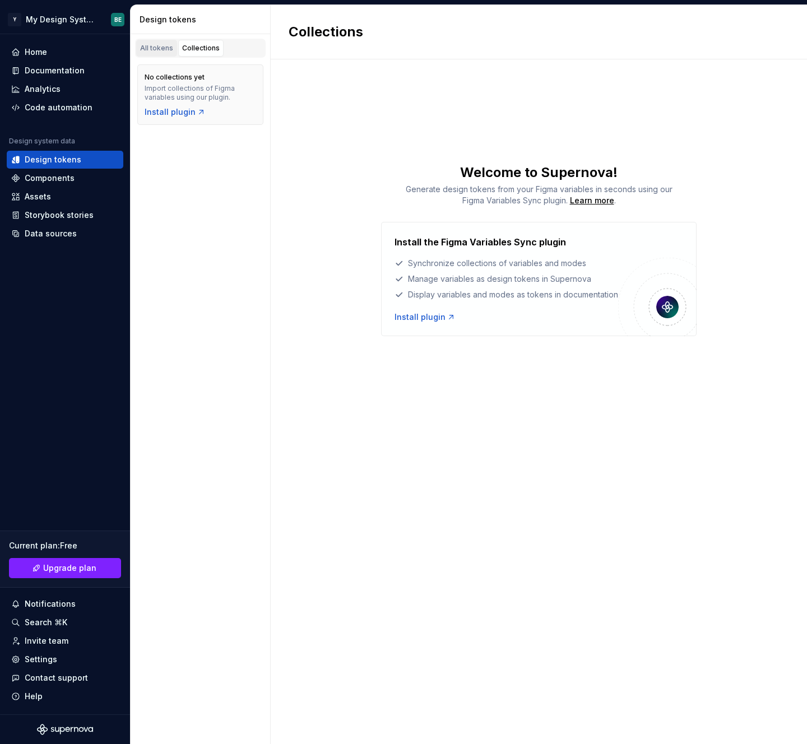
click at [157, 46] on div "All tokens" at bounding box center [156, 48] width 33 height 9
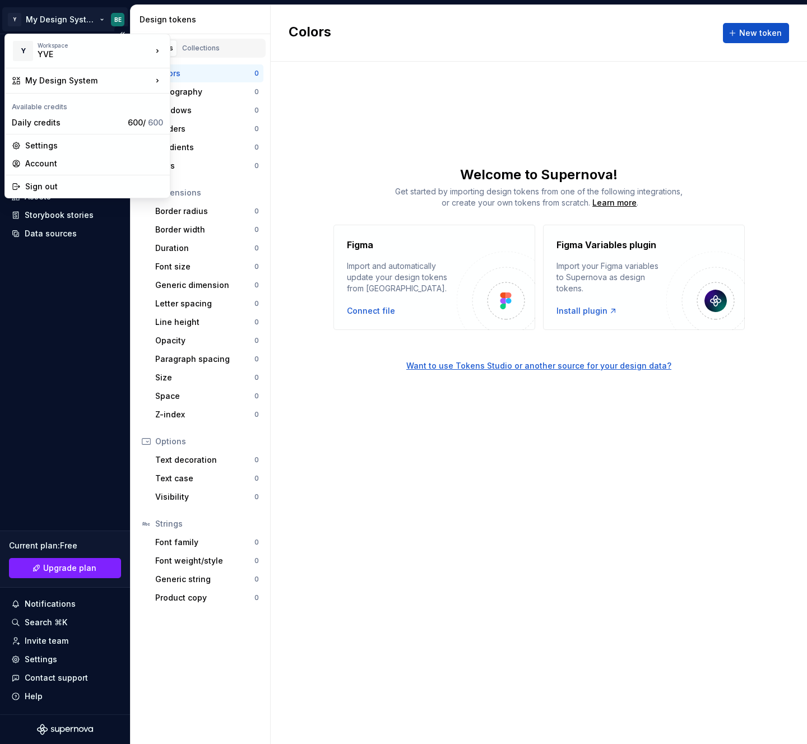
click at [75, 22] on html "Y My Design System BE Home Documentation Analytics Code automation Design syste…" at bounding box center [403, 372] width 807 height 744
click at [232, 44] on div "Workspace-test" at bounding box center [224, 48] width 73 height 11
